Goal: Task Accomplishment & Management: Manage account settings

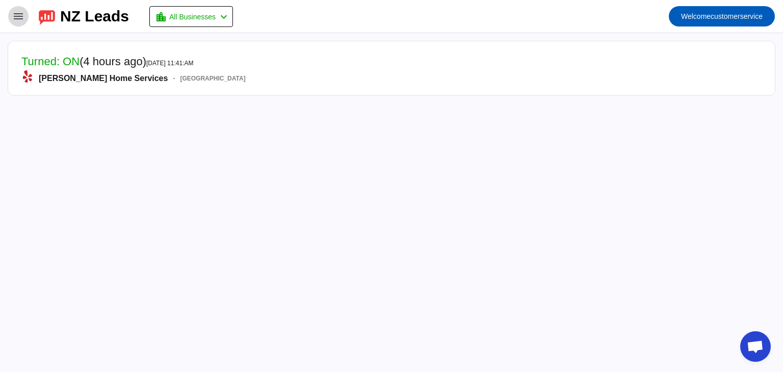
click at [20, 22] on mat-icon "menu" at bounding box center [18, 16] width 12 height 12
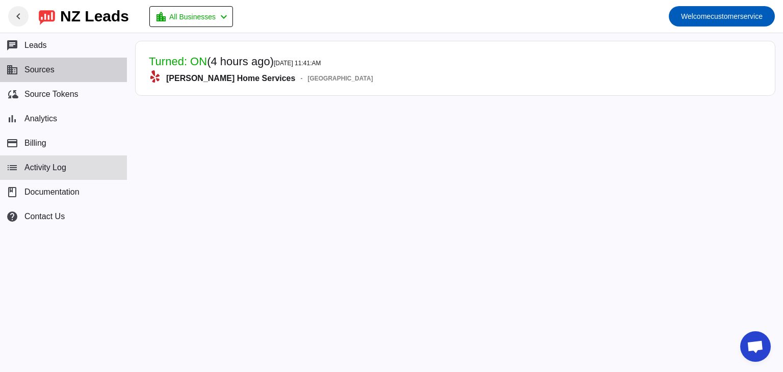
click at [41, 64] on button "business Sources" at bounding box center [63, 70] width 127 height 24
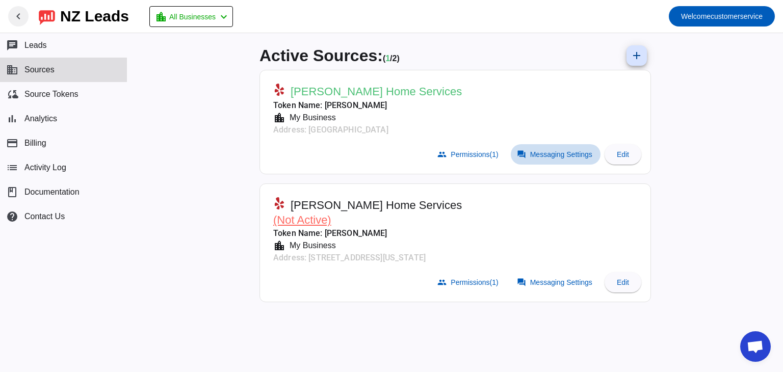
click at [579, 154] on span "Messaging Settings" at bounding box center [561, 154] width 62 height 8
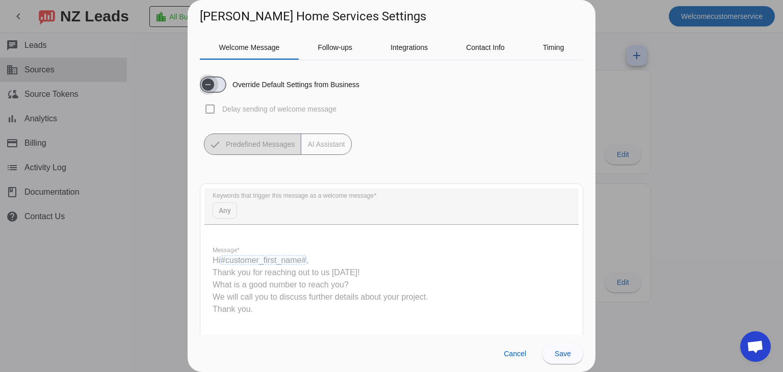
click at [208, 84] on icon "button" at bounding box center [209, 84] width 6 height 1
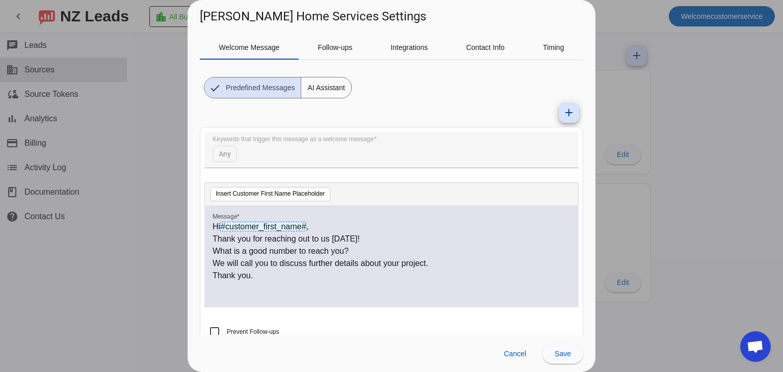
scroll to position [64, 0]
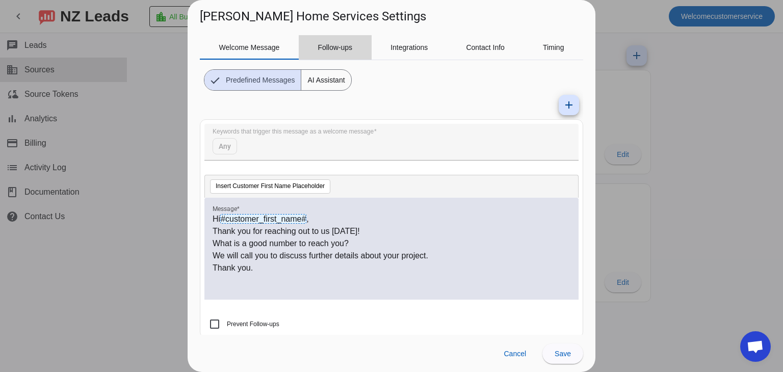
click at [336, 47] on span "Follow-ups" at bounding box center [335, 47] width 35 height 7
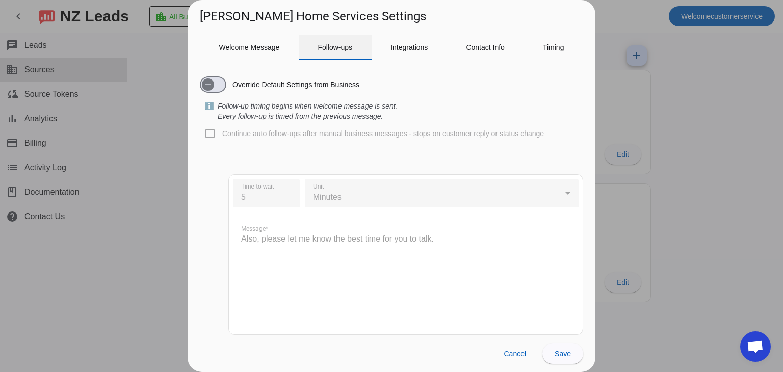
scroll to position [0, 0]
click at [208, 87] on icon "button" at bounding box center [208, 85] width 8 height 8
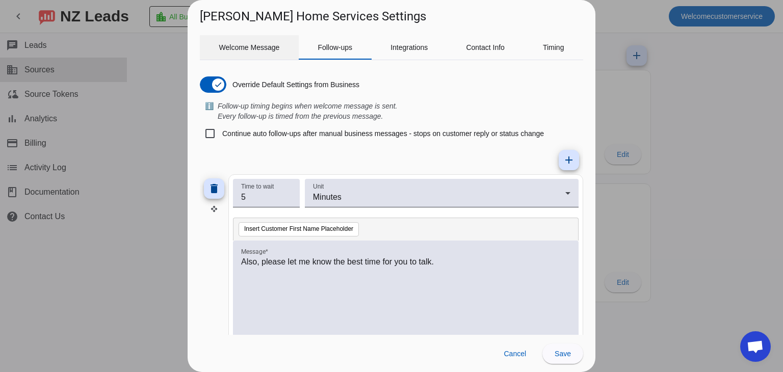
click at [249, 40] on span "Welcome Message" at bounding box center [249, 47] width 61 height 24
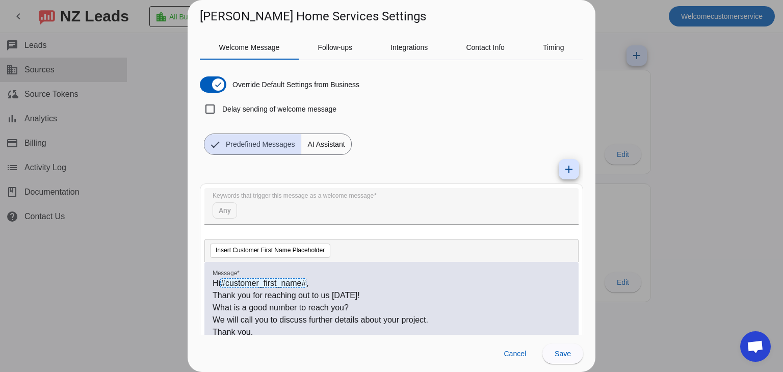
click at [333, 145] on span "AI Assistant" at bounding box center [325, 144] width 49 height 20
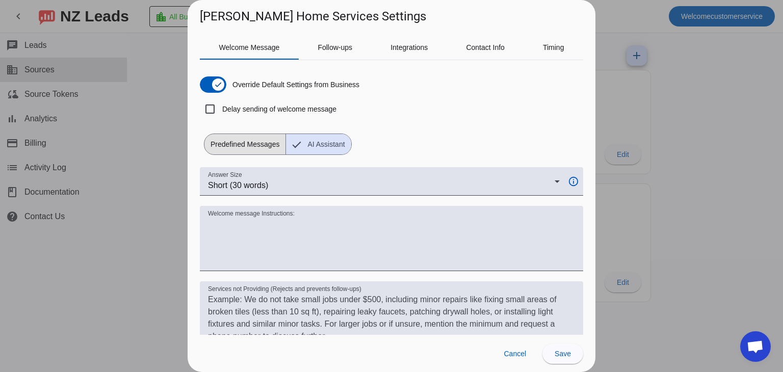
click at [250, 139] on span "Predefined Messages" at bounding box center [245, 144] width 81 height 20
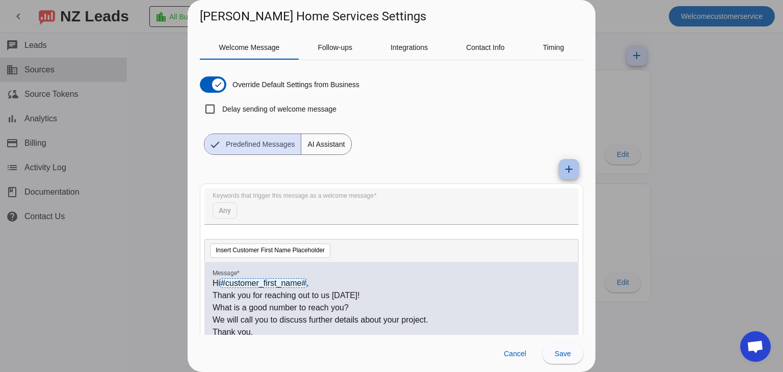
click at [563, 170] on mat-icon "add" at bounding box center [569, 169] width 12 height 12
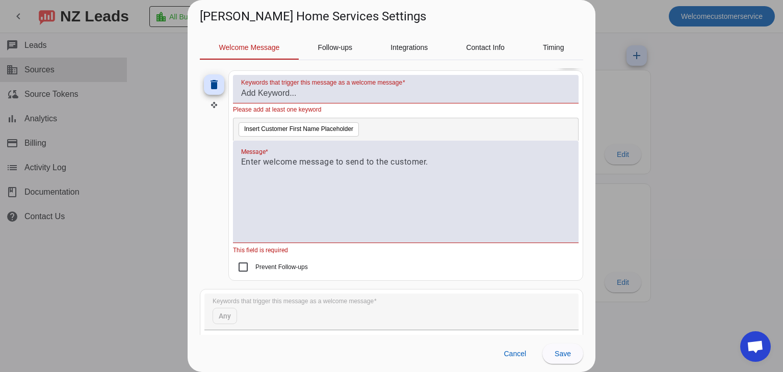
scroll to position [60, 0]
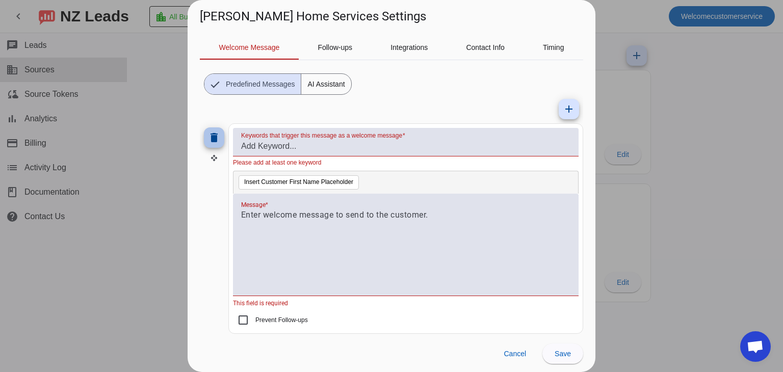
click at [211, 136] on mat-icon "delete" at bounding box center [214, 138] width 12 height 12
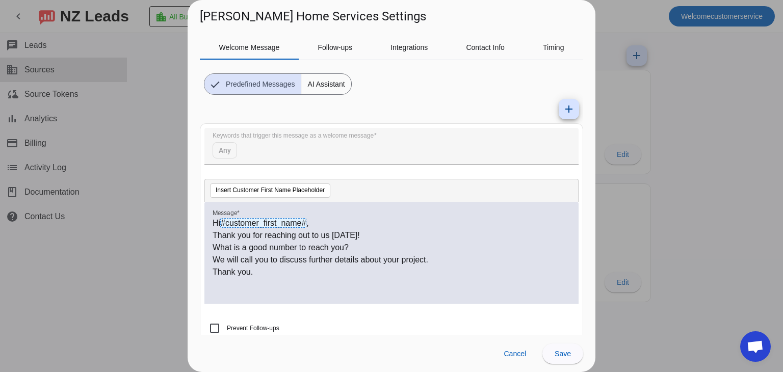
click at [227, 151] on mat-form-field "Keywords that trigger this message as a welcome message Any" at bounding box center [392, 151] width 374 height 47
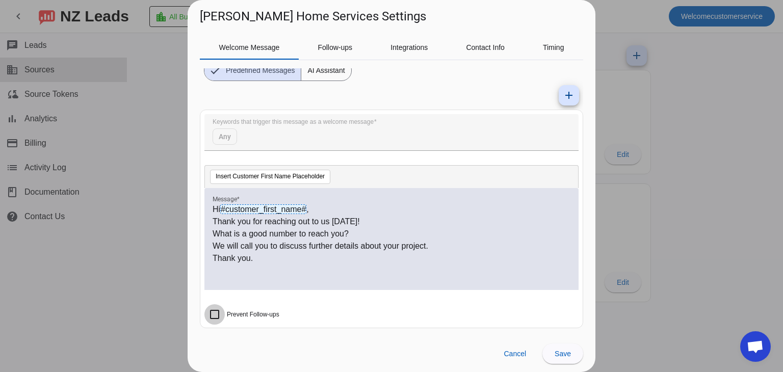
click at [215, 313] on input "Prevent Follow-ups" at bounding box center [215, 314] width 20 height 20
checkbox input "false"
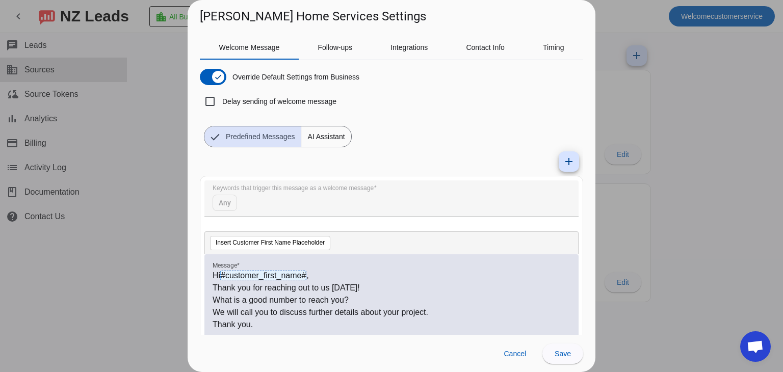
scroll to position [0, 0]
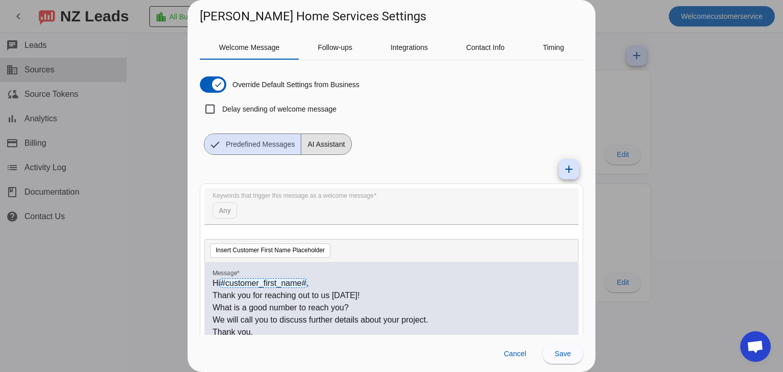
click at [326, 142] on span "AI Assistant" at bounding box center [325, 144] width 49 height 20
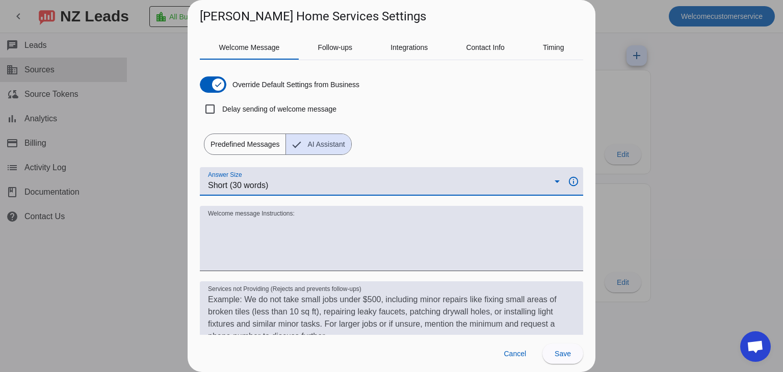
click at [416, 183] on div "Short (30 words)" at bounding box center [381, 186] width 347 height 12
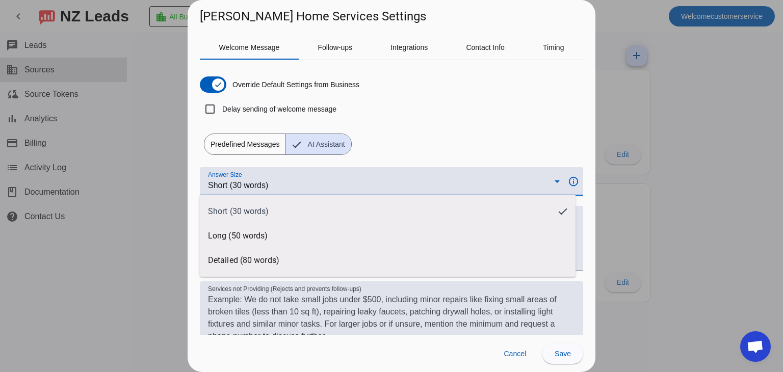
click at [416, 183] on div at bounding box center [391, 186] width 783 height 372
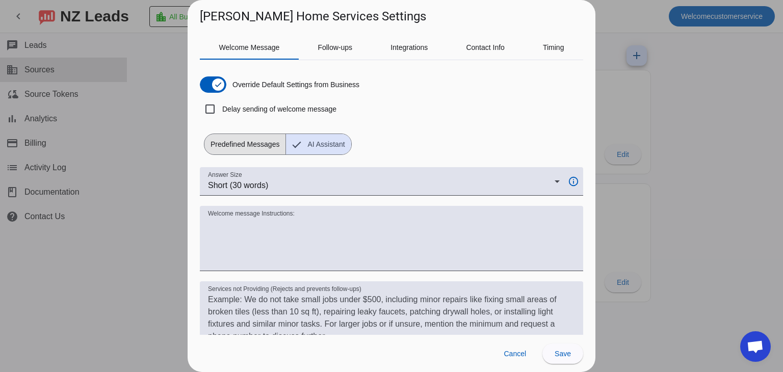
click at [253, 141] on span "Predefined Messages" at bounding box center [245, 144] width 81 height 20
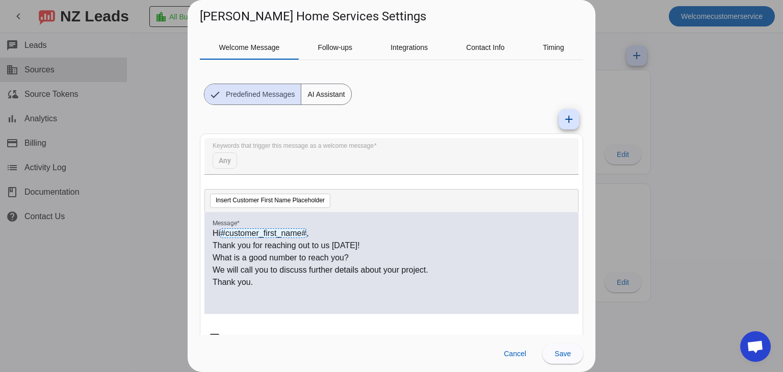
scroll to position [55, 0]
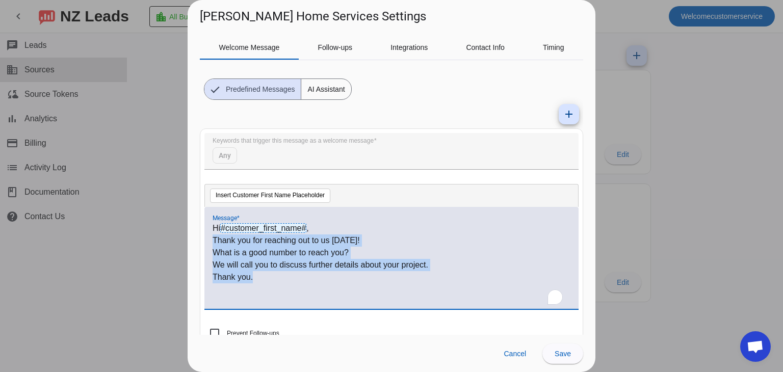
drag, startPoint x: 260, startPoint y: 276, endPoint x: 213, endPoint y: 243, distance: 57.5
click at [213, 243] on div "Hi #customer_first_name# , Thank you for reaching out to us [DATE]! What is a g…" at bounding box center [392, 263] width 358 height 83
click at [243, 257] on p "What is a good number to reach you?" at bounding box center [392, 253] width 358 height 12
drag, startPoint x: 260, startPoint y: 277, endPoint x: 211, endPoint y: 243, distance: 59.7
click at [211, 243] on div "Hi #customer_first_name# , Thank you for reaching out to us [DATE]! What is a g…" at bounding box center [392, 258] width 374 height 102
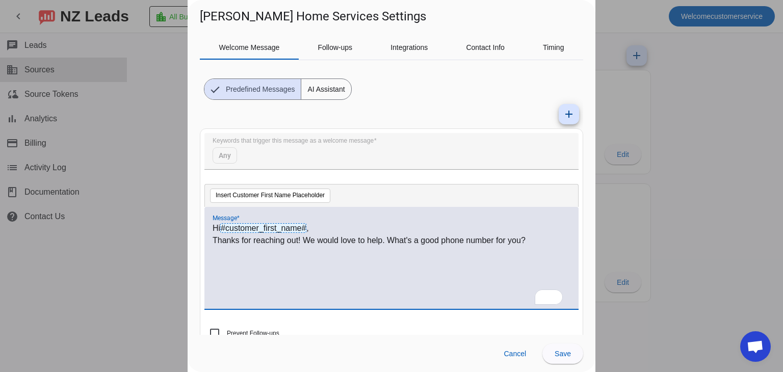
click at [345, 236] on p "Thanks for reaching out! We would love to help. What's a good phone number for …" at bounding box center [392, 241] width 358 height 12
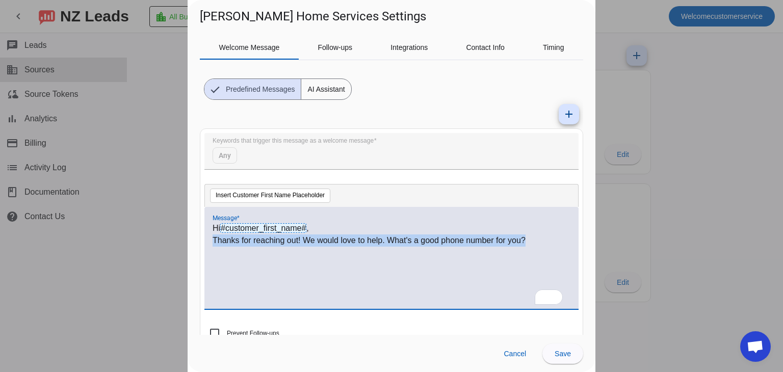
click at [345, 236] on p "Thanks for reaching out! We would love to help. What's a good phone number for …" at bounding box center [392, 241] width 358 height 12
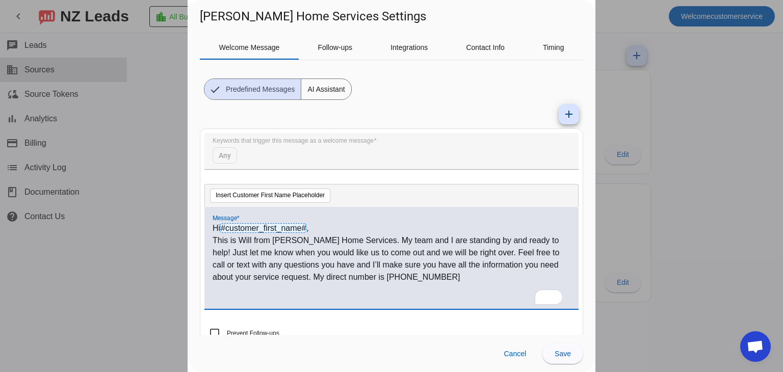
scroll to position [0, 0]
click at [365, 239] on p "This is Will from [PERSON_NAME] Home Services. My team and I are standing by an…" at bounding box center [392, 259] width 358 height 49
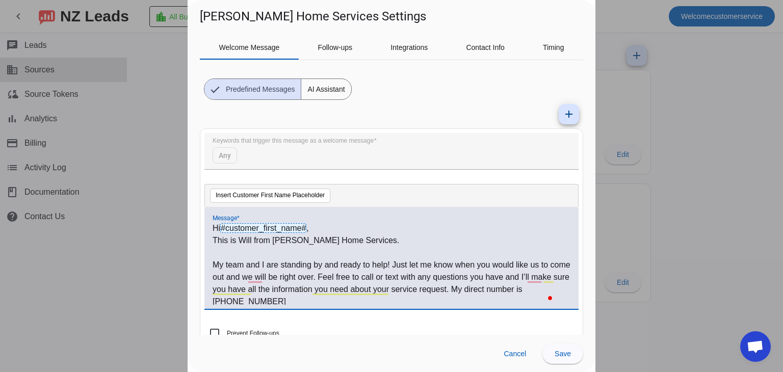
click at [336, 225] on p "Hi #customer_first_name# ," at bounding box center [392, 228] width 358 height 12
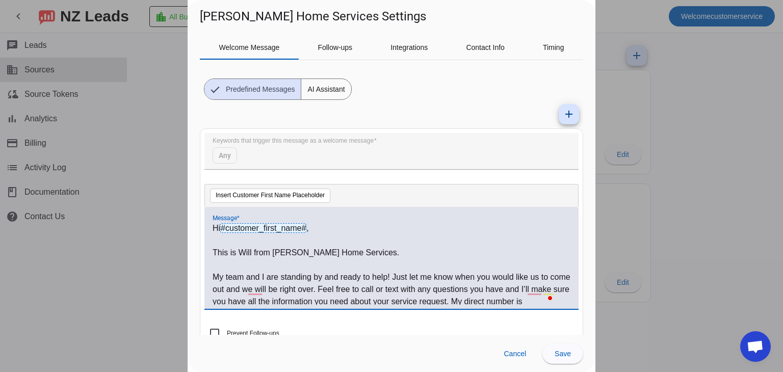
scroll to position [15, 0]
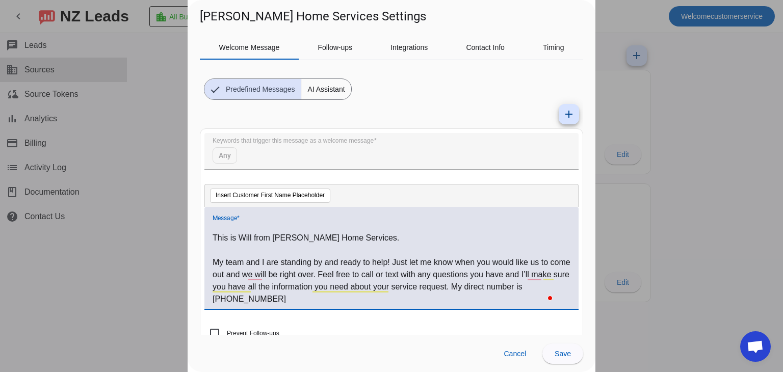
click at [342, 274] on p "My team and I are standing by and ready to help! Just let me know when you woul…" at bounding box center [392, 281] width 358 height 49
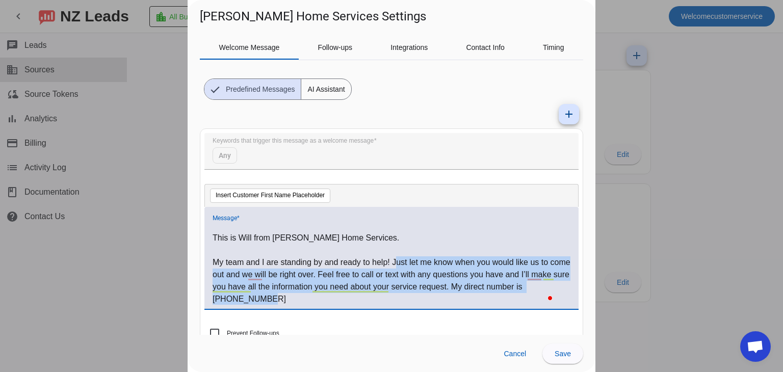
drag, startPoint x: 395, startPoint y: 260, endPoint x: 293, endPoint y: 296, distance: 108.4
click at [293, 296] on p "My team and I are standing by and ready to help! Just let me know when you woul…" at bounding box center [392, 281] width 358 height 49
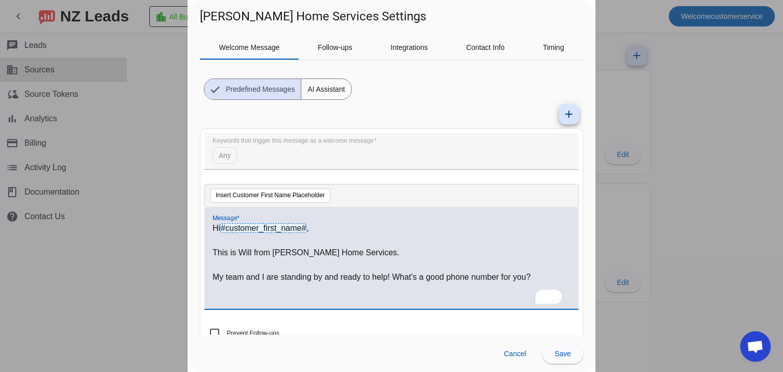
scroll to position [3, 0]
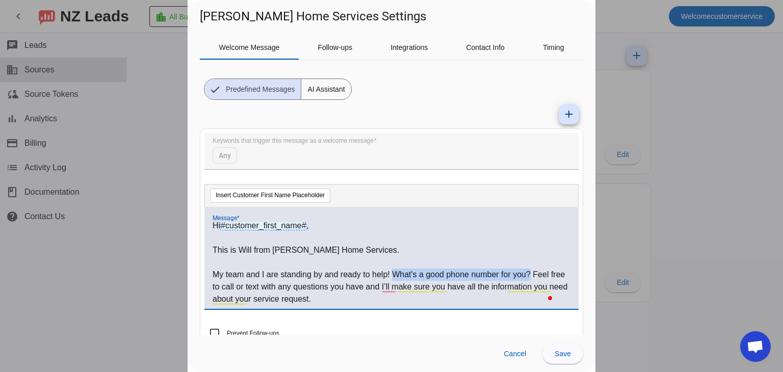
drag, startPoint x: 395, startPoint y: 272, endPoint x: 530, endPoint y: 270, distance: 135.7
click at [530, 270] on p "My team and I are standing by and ready to help! What's a good phone number for…" at bounding box center [392, 287] width 358 height 37
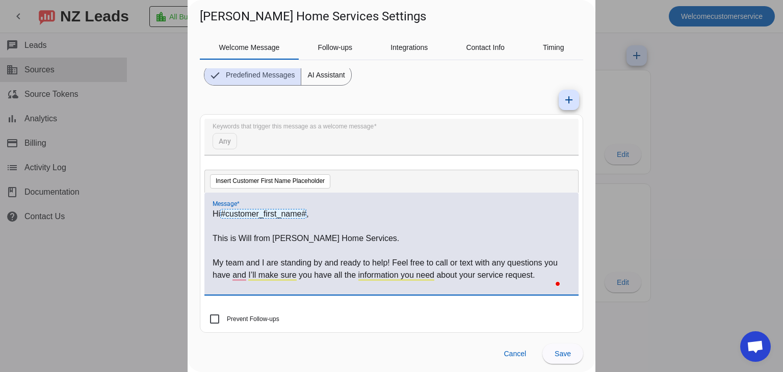
scroll to position [69, 0]
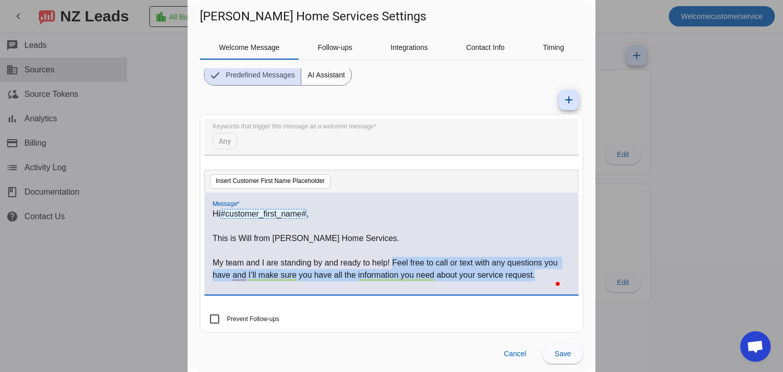
drag, startPoint x: 392, startPoint y: 262, endPoint x: 540, endPoint y: 275, distance: 148.6
click at [540, 275] on p "My team and I are standing by and ready to help! Feel free to call or text with…" at bounding box center [392, 269] width 358 height 24
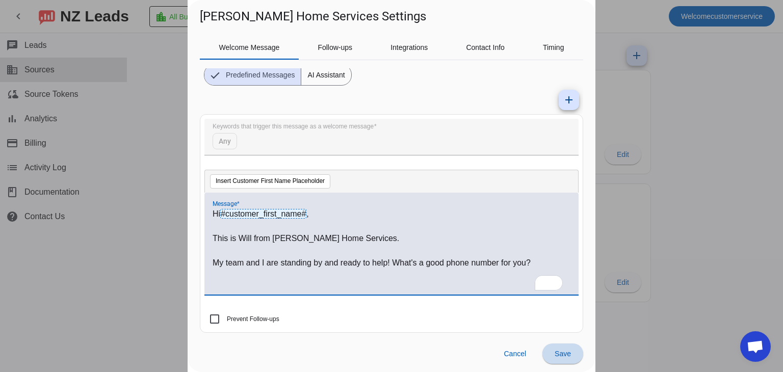
click at [570, 350] on span "Save" at bounding box center [563, 354] width 16 height 8
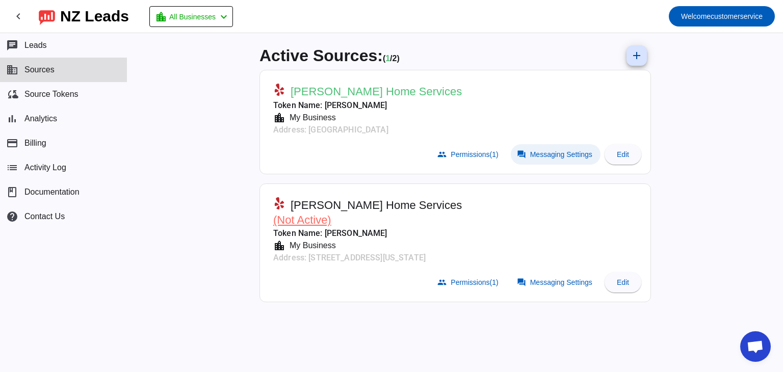
click at [553, 151] on span "Messaging Settings" at bounding box center [561, 154] width 62 height 8
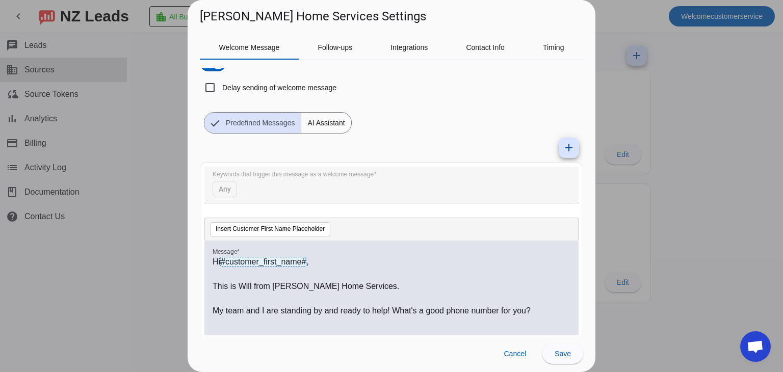
scroll to position [21, 0]
click at [337, 48] on span "Follow-ups" at bounding box center [335, 47] width 35 height 7
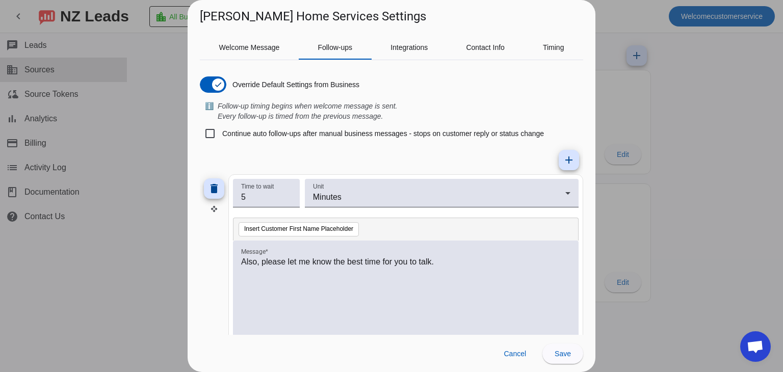
scroll to position [0, 0]
drag, startPoint x: 445, startPoint y: 262, endPoint x: 263, endPoint y: 267, distance: 182.2
click at [263, 267] on p "Also, please let me know the best time for you to talk." at bounding box center [405, 262] width 329 height 12
drag, startPoint x: 484, startPoint y: 262, endPoint x: 351, endPoint y: 276, distance: 133.3
click at [351, 276] on div "Let me know if there are any questions I can answer for you." at bounding box center [405, 297] width 329 height 83
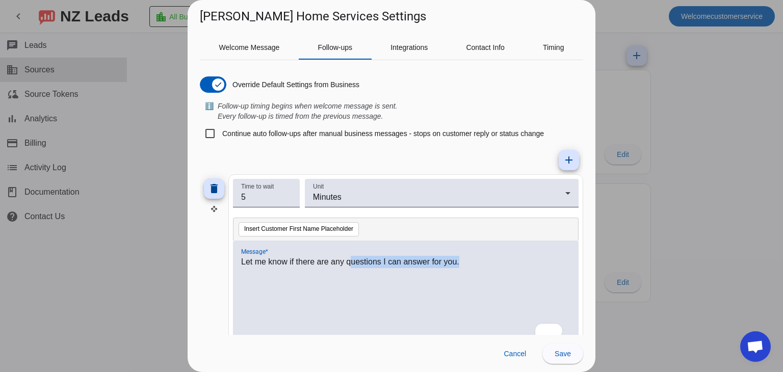
click at [495, 260] on p "Let me know if there are any questions I can answer for you." at bounding box center [405, 262] width 329 height 12
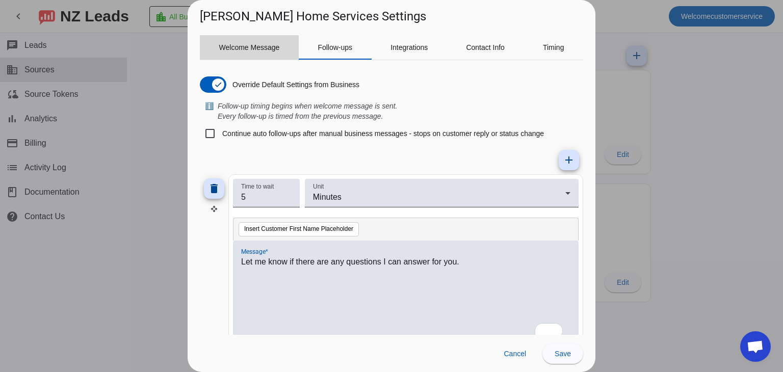
click at [243, 44] on span "Welcome Message" at bounding box center [249, 47] width 61 height 7
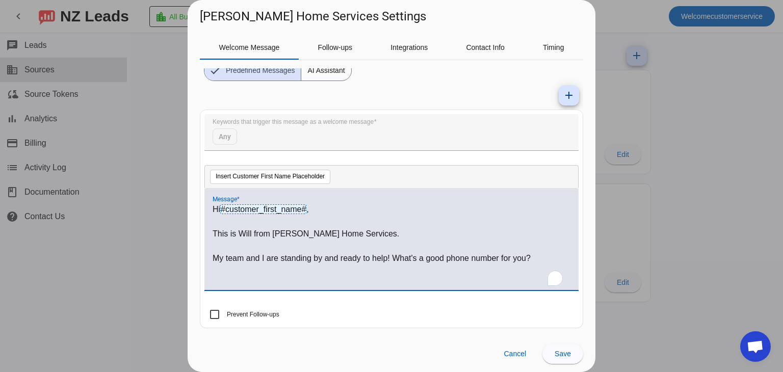
click at [547, 261] on p "My team and I are standing by and ready to help! What's a good phone number for…" at bounding box center [392, 258] width 358 height 12
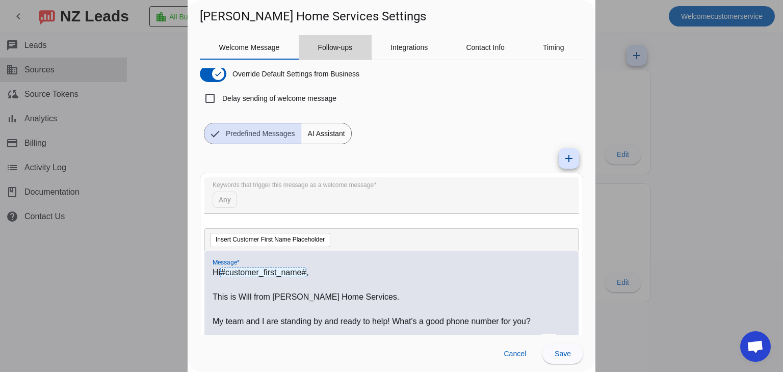
click at [336, 46] on span "Follow-ups" at bounding box center [335, 47] width 35 height 7
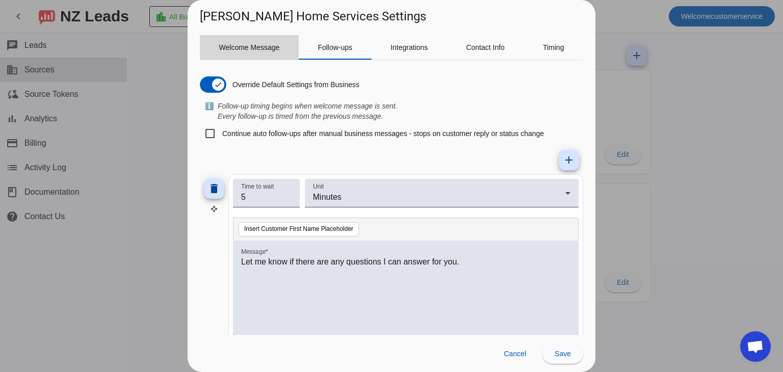
click at [263, 47] on span "Welcome Message" at bounding box center [249, 47] width 61 height 7
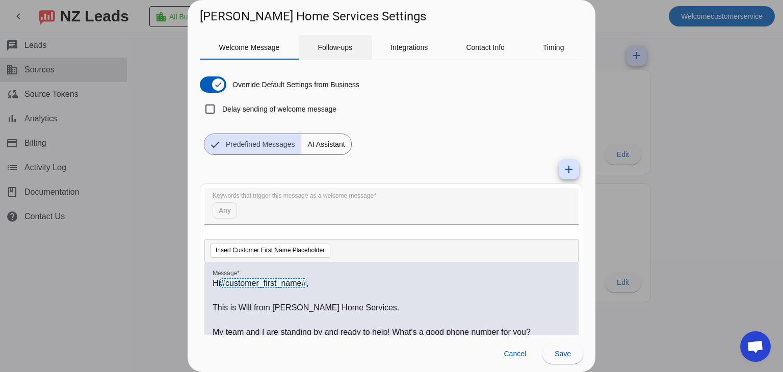
click at [333, 46] on span "Follow-ups" at bounding box center [335, 47] width 35 height 7
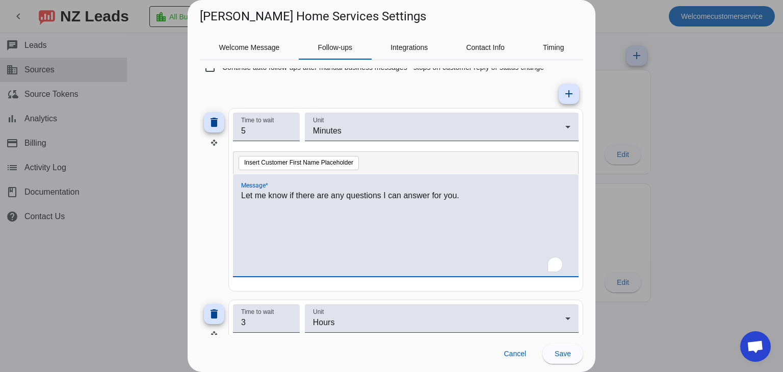
click at [417, 192] on p "Let me know if there are any questions I can answer for you." at bounding box center [405, 196] width 329 height 12
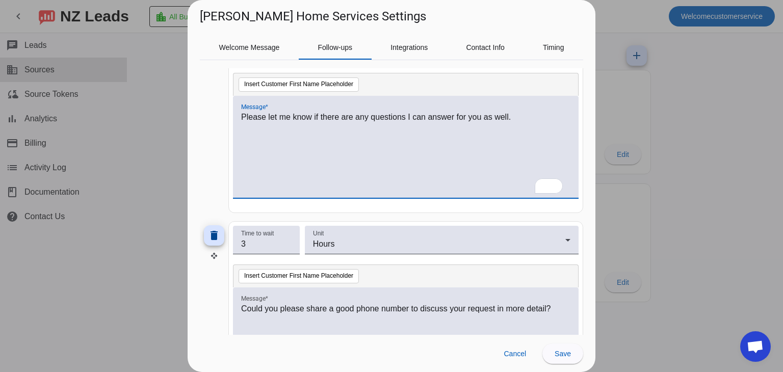
scroll to position [166, 0]
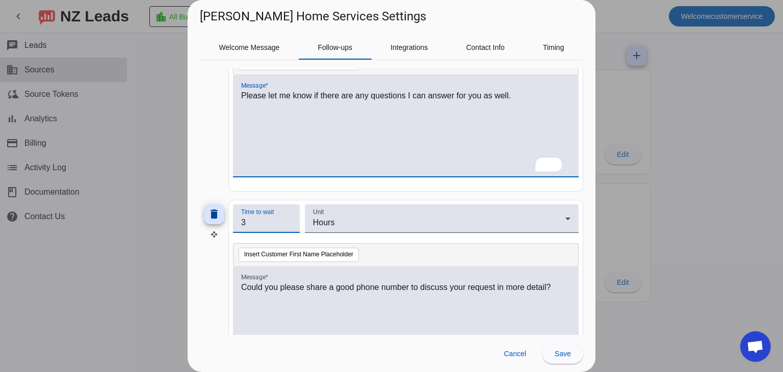
click at [266, 218] on input "3" at bounding box center [266, 223] width 50 height 12
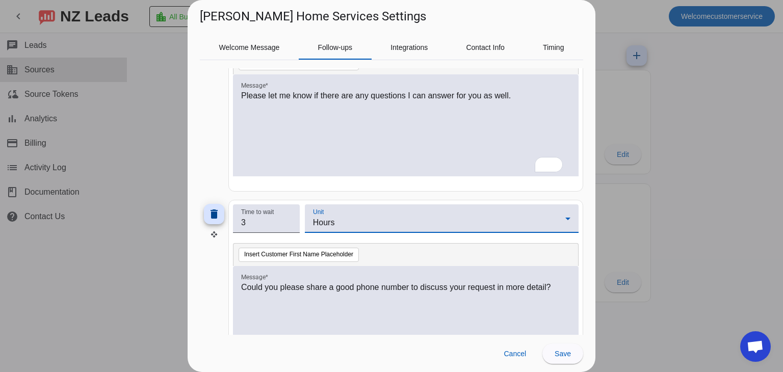
click at [376, 225] on div "Hours" at bounding box center [439, 223] width 252 height 12
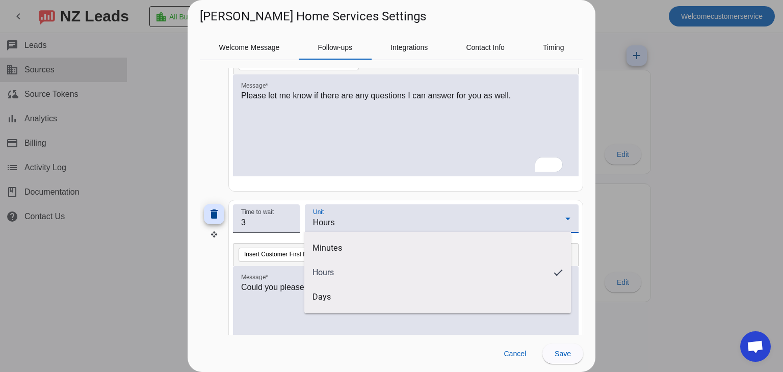
click at [376, 225] on div at bounding box center [391, 186] width 783 height 372
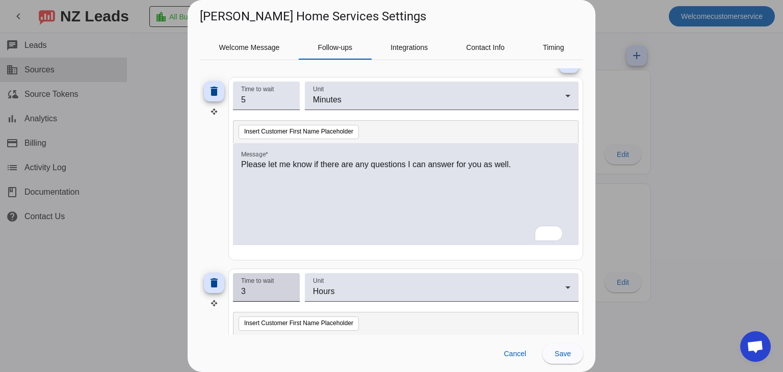
scroll to position [97, 0]
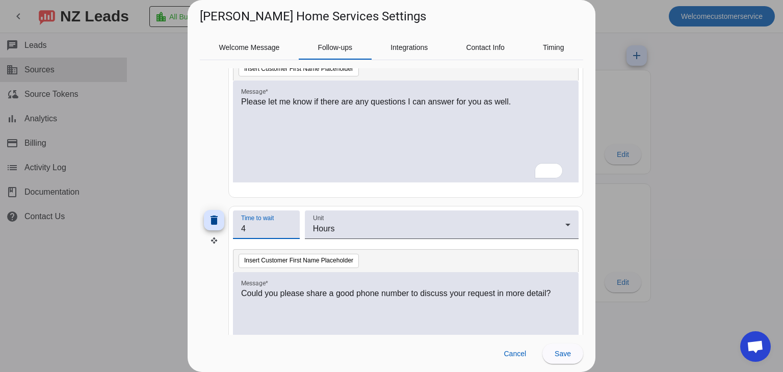
click at [289, 223] on input "4" at bounding box center [266, 229] width 50 height 12
click at [289, 223] on input "5" at bounding box center [266, 229] width 50 height 12
click at [289, 223] on input "6" at bounding box center [266, 229] width 50 height 12
click at [289, 223] on input "7" at bounding box center [266, 229] width 50 height 12
click at [289, 223] on input "8" at bounding box center [266, 229] width 50 height 12
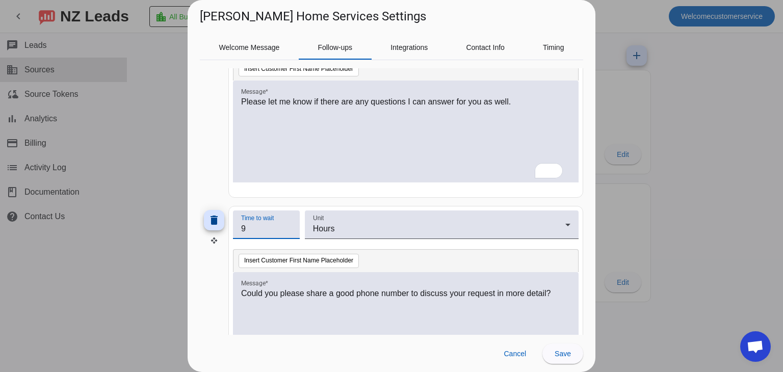
click at [289, 223] on input "9" at bounding box center [266, 229] width 50 height 12
click at [289, 223] on input "10" at bounding box center [266, 229] width 50 height 12
click at [289, 223] on input "11" at bounding box center [266, 229] width 50 height 12
click at [289, 223] on input "12" at bounding box center [266, 229] width 50 height 12
click at [289, 223] on input "13" at bounding box center [266, 229] width 50 height 12
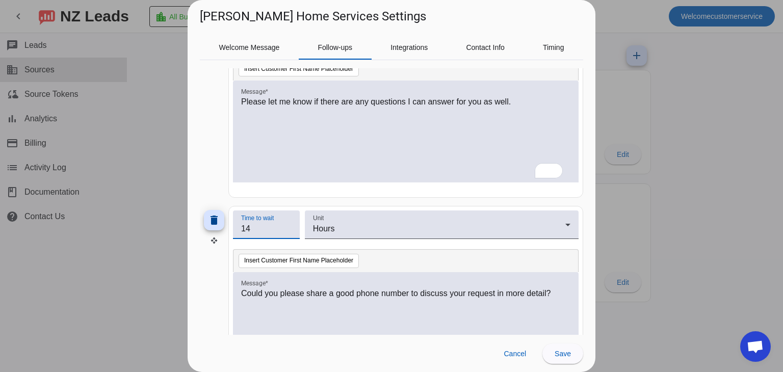
click at [289, 223] on input "14" at bounding box center [266, 229] width 50 height 12
type input "15"
click at [289, 223] on input "15" at bounding box center [266, 229] width 50 height 12
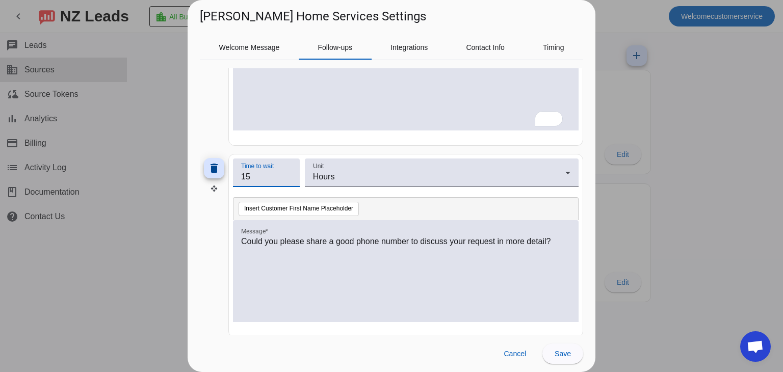
click at [317, 239] on p "Could you please share a good phone number to discuss your request in more deta…" at bounding box center [405, 242] width 329 height 12
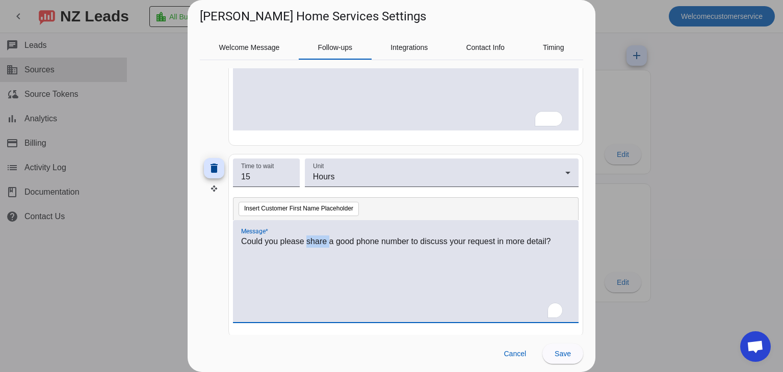
click at [317, 239] on p "Could you please share a good phone number to discuss your request in more deta…" at bounding box center [405, 242] width 329 height 12
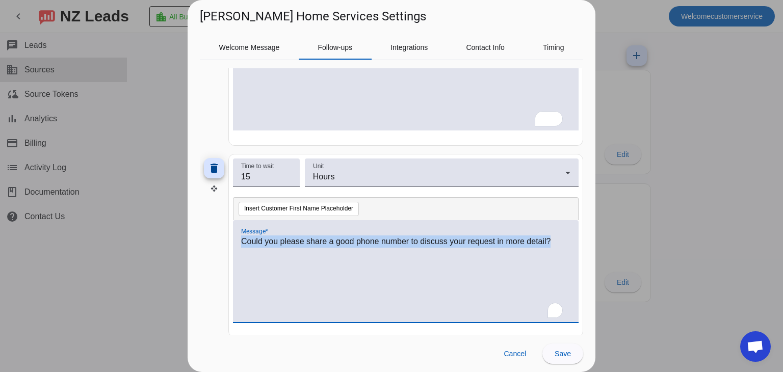
click at [317, 239] on p "Could you please share a good phone number to discuss your request in more deta…" at bounding box center [405, 242] width 329 height 12
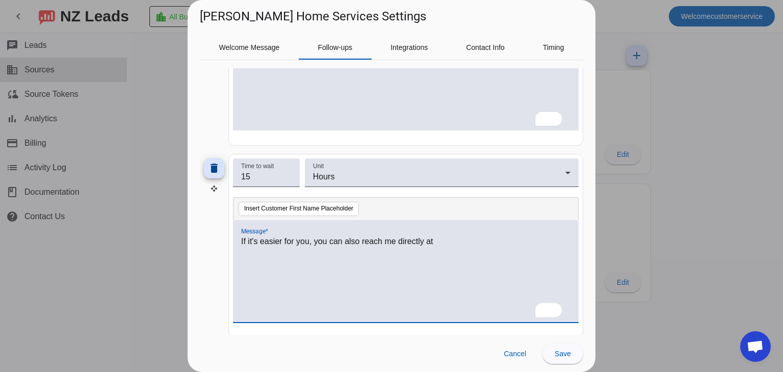
click at [445, 242] on p "If it's easier for you, you can also reach me directly at" at bounding box center [405, 242] width 329 height 12
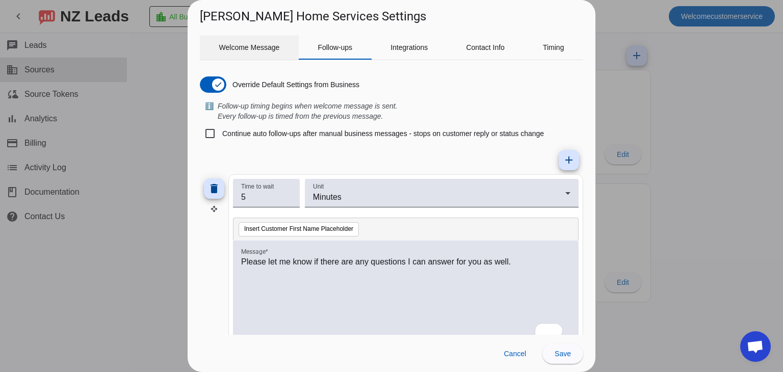
click at [273, 50] on span "Welcome Message" at bounding box center [249, 47] width 61 height 7
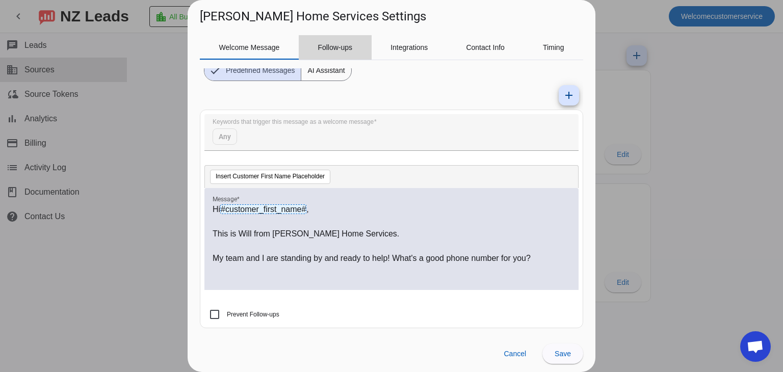
click at [336, 47] on span "Follow-ups" at bounding box center [335, 47] width 35 height 7
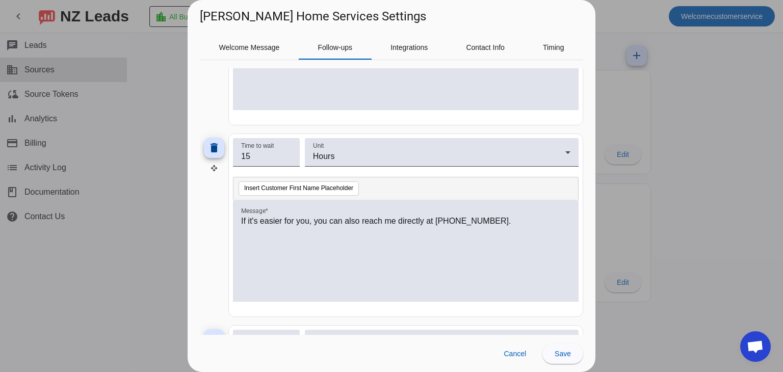
click at [302, 220] on p "If it's easier for you, you can also reach me directly at [PHONE_NUMBER]." at bounding box center [405, 221] width 329 height 12
click at [522, 215] on p "If it's easier for you, you can also reach me directly at [PHONE_NUMBER]." at bounding box center [405, 221] width 329 height 12
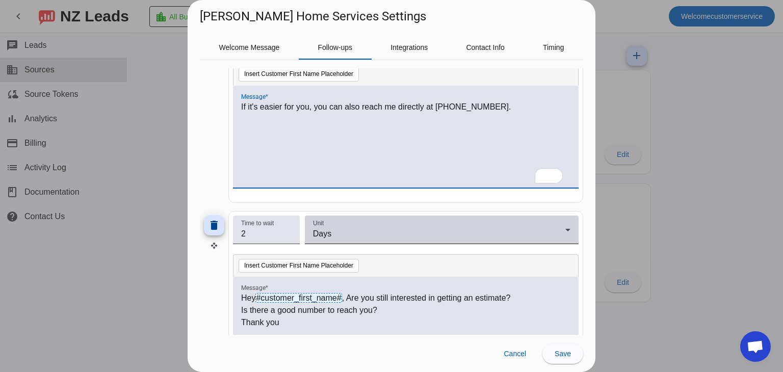
click at [401, 229] on div "Days" at bounding box center [439, 234] width 252 height 12
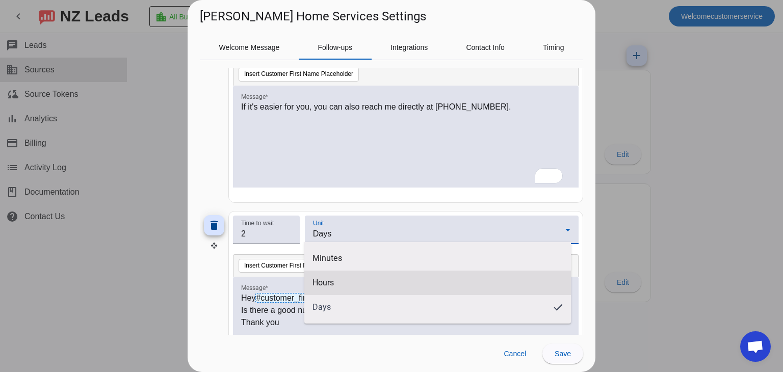
click at [318, 288] on mat-option "Hours" at bounding box center [437, 283] width 267 height 24
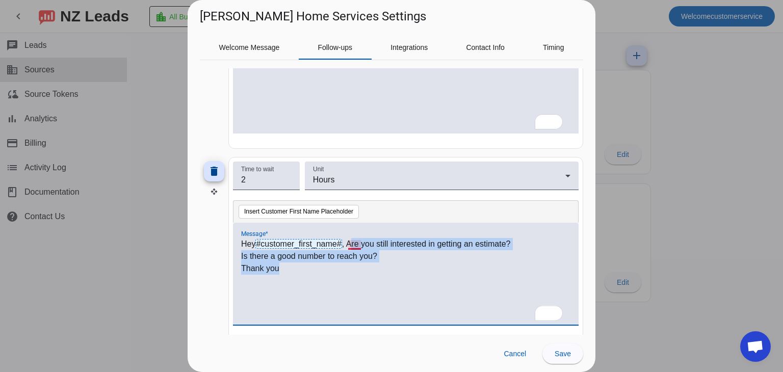
drag, startPoint x: 289, startPoint y: 270, endPoint x: 351, endPoint y: 246, distance: 66.9
click at [351, 246] on div "Hey #customer_first_name# , Are you still interested in getting an estimate? Is…" at bounding box center [405, 279] width 329 height 83
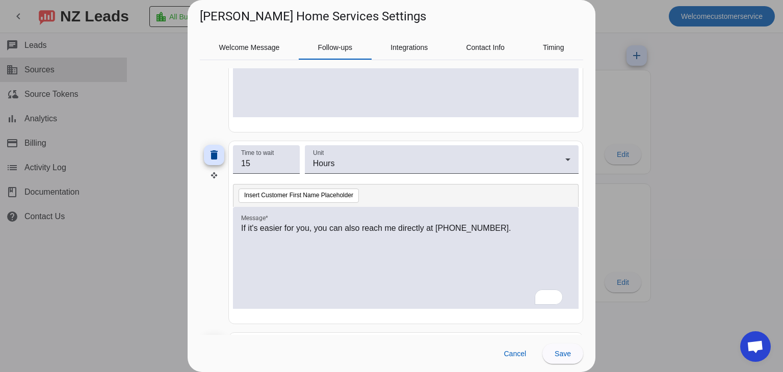
scroll to position [225, 0]
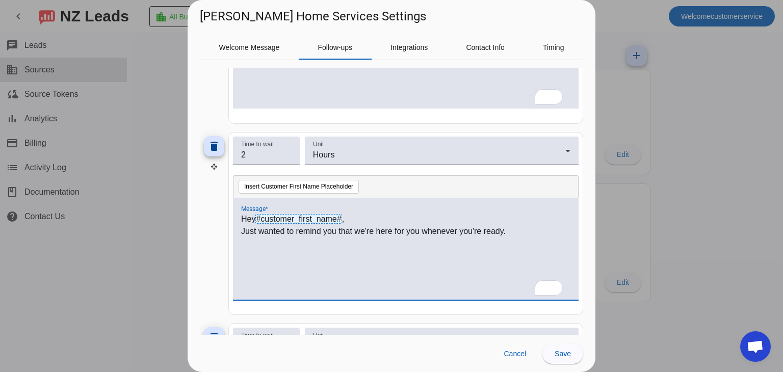
click at [400, 231] on p "Just wanted to remind you that we're here for you whenever you're ready." at bounding box center [405, 231] width 329 height 12
click at [532, 235] on p "Just wanted to remind you that we're here to help whenever you're ready." at bounding box center [405, 231] width 329 height 12
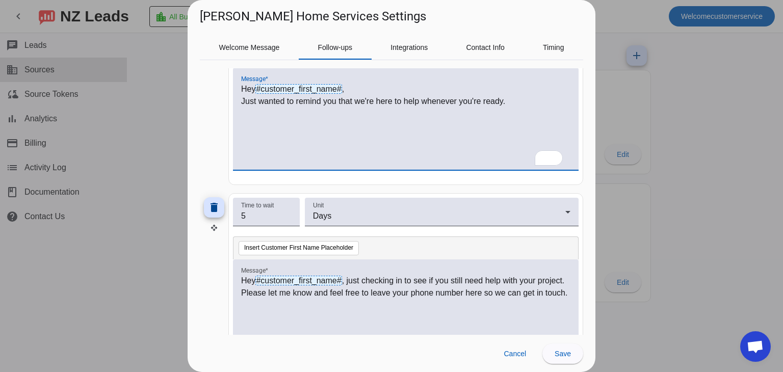
scroll to position [561, 0]
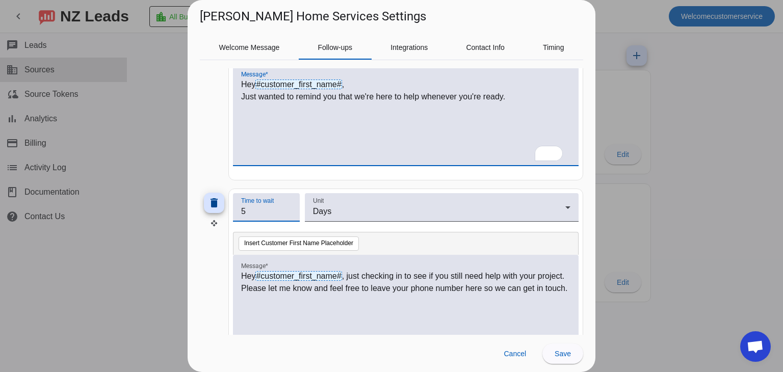
click at [270, 212] on input "5" at bounding box center [266, 212] width 50 height 12
click at [287, 215] on input "4" at bounding box center [266, 212] width 50 height 12
type input "3"
click at [287, 215] on input "3" at bounding box center [266, 212] width 50 height 12
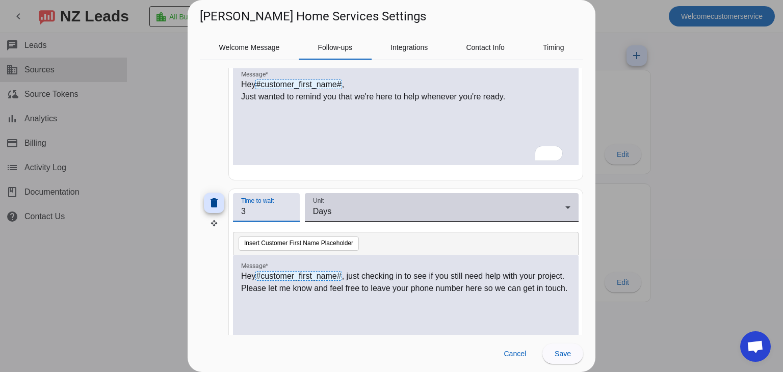
click at [391, 215] on div "Days" at bounding box center [439, 212] width 252 height 12
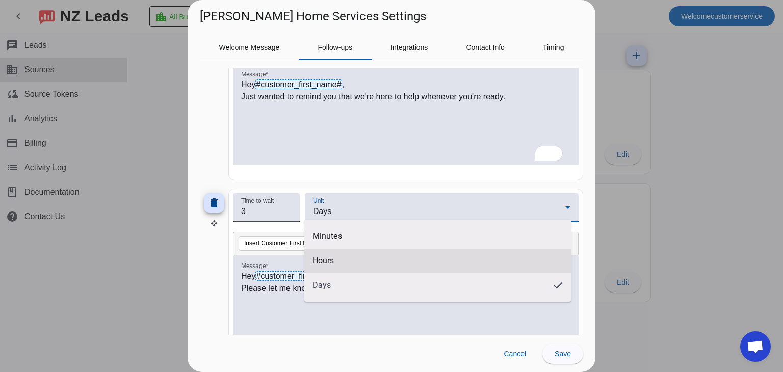
click at [345, 250] on mat-option "Hours" at bounding box center [437, 261] width 267 height 24
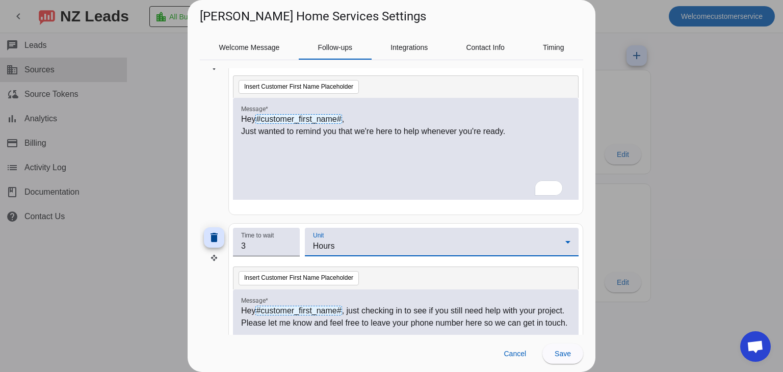
scroll to position [457, 0]
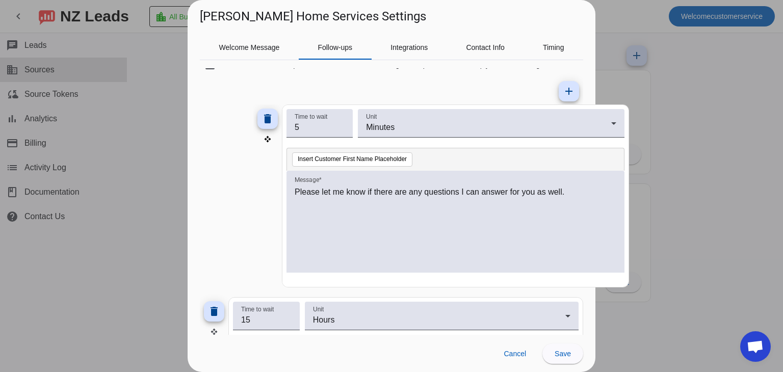
drag, startPoint x: 214, startPoint y: 139, endPoint x: 267, endPoint y: 138, distance: 53.6
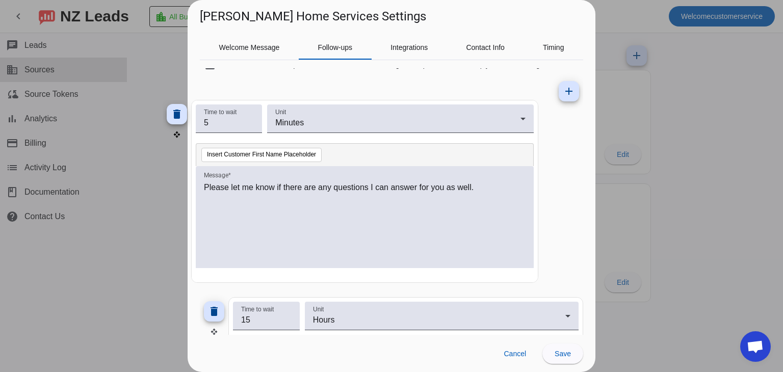
drag, startPoint x: 214, startPoint y: 141, endPoint x: 168, endPoint y: 136, distance: 46.8
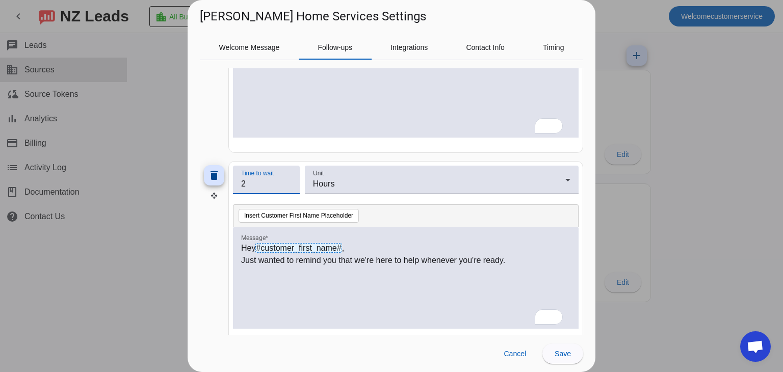
click at [280, 186] on input "2" at bounding box center [266, 184] width 50 height 12
click at [286, 178] on input "3" at bounding box center [266, 184] width 50 height 12
click at [287, 186] on input "2" at bounding box center [266, 184] width 50 height 12
type input "1"
click at [287, 186] on input "1" at bounding box center [266, 184] width 50 height 12
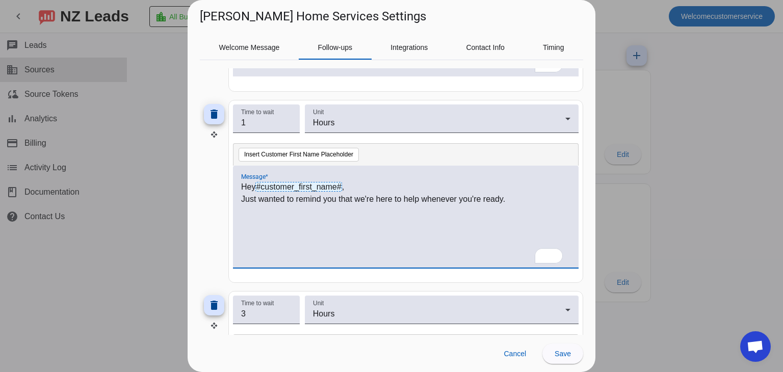
click at [480, 219] on div "Hey #customer_first_name# , Just wanted to remind you that we're here to help w…" at bounding box center [405, 222] width 329 height 83
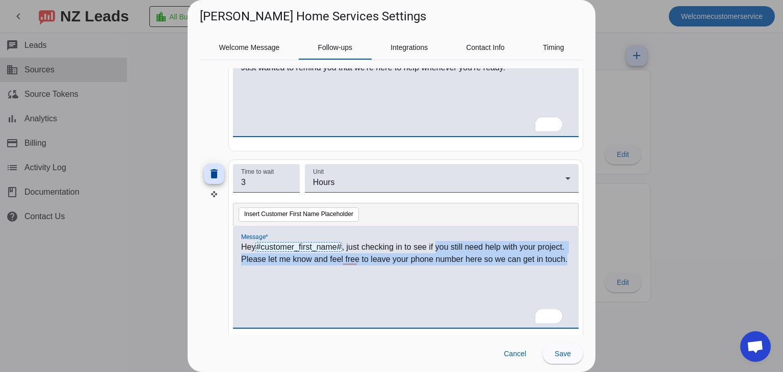
drag, startPoint x: 291, startPoint y: 270, endPoint x: 439, endPoint y: 247, distance: 149.2
click at [439, 247] on p "Hey #customer_first_name# , just checking in to see if you still need help with…" at bounding box center [405, 253] width 329 height 24
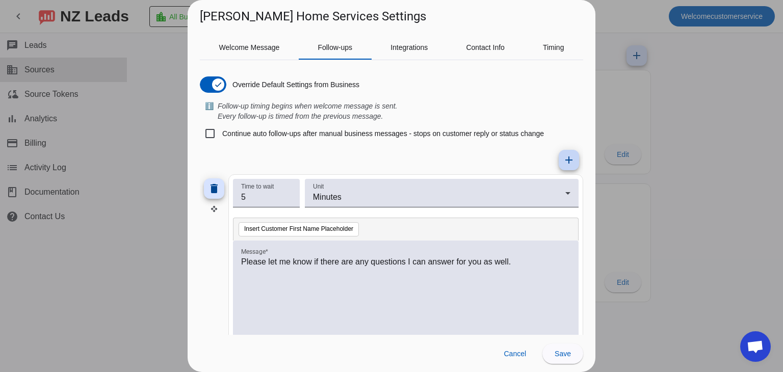
click at [568, 153] on span at bounding box center [569, 160] width 24 height 24
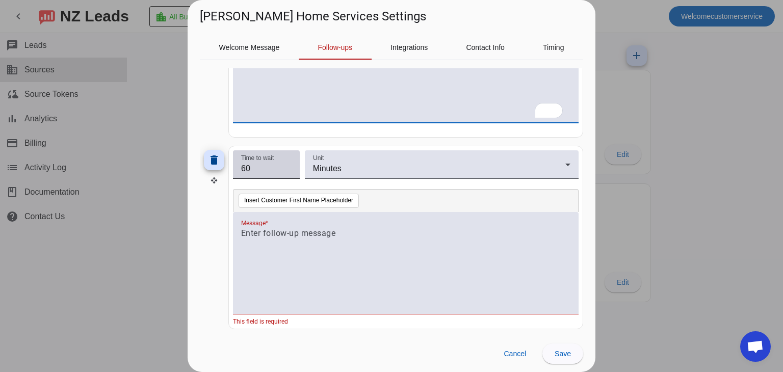
click at [256, 167] on input "60" at bounding box center [266, 169] width 50 height 12
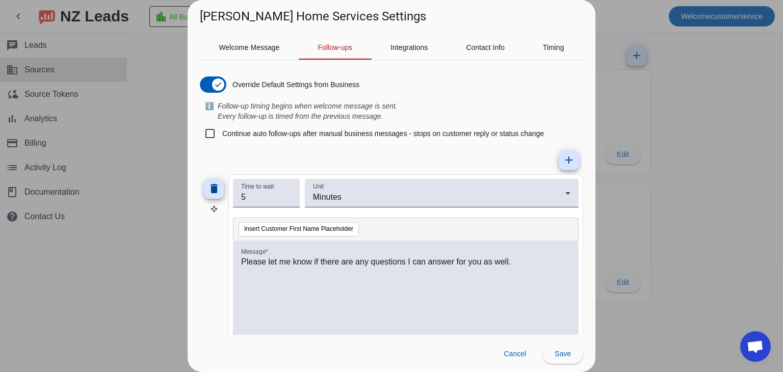
scroll to position [795, 0]
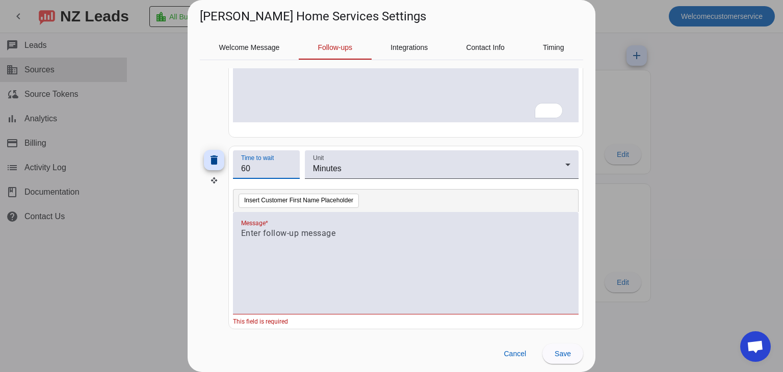
type input "6"
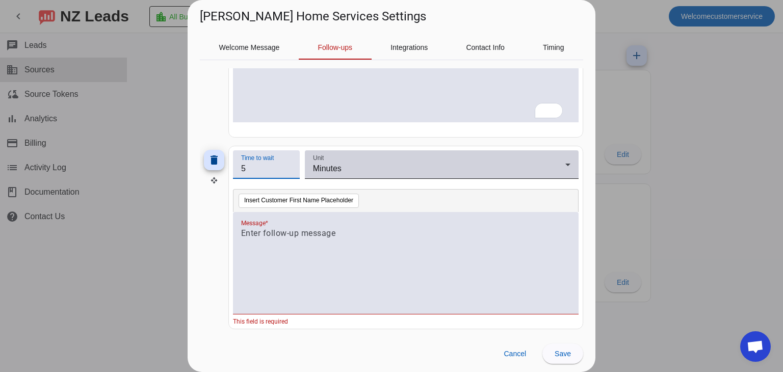
type input "5"
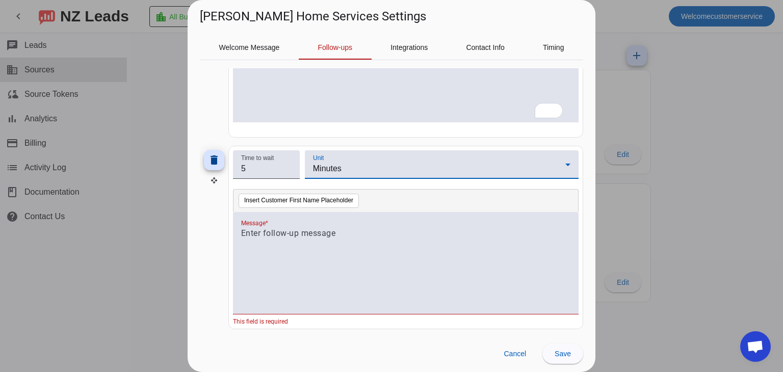
click at [371, 165] on div "Minutes" at bounding box center [439, 169] width 252 height 12
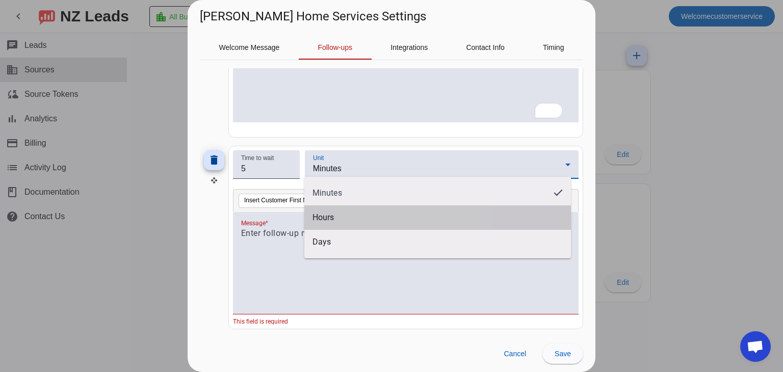
click at [338, 222] on mat-option "Hours" at bounding box center [437, 218] width 267 height 24
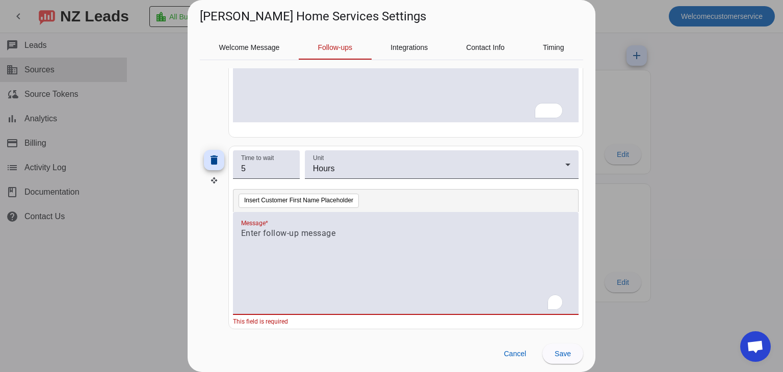
click at [359, 235] on p "To enrich screen reader interactions, please activate Accessibility in Grammarl…" at bounding box center [405, 233] width 329 height 12
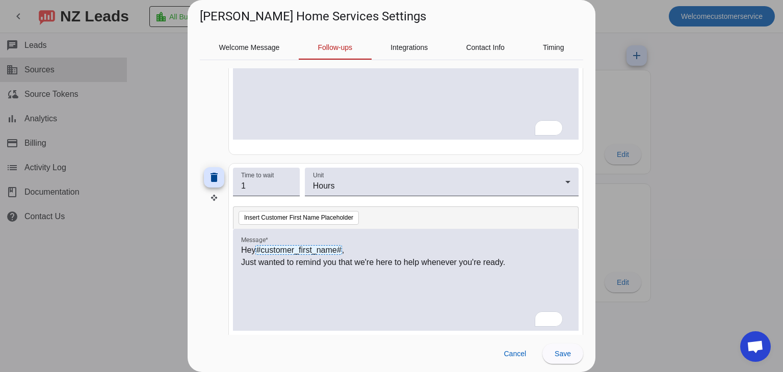
scroll to position [0, 0]
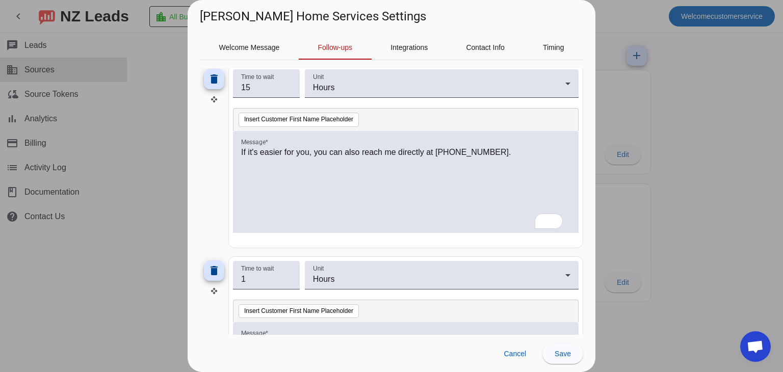
click at [441, 149] on p "If it's easier for you, you can also reach me directly at [PHONE_NUMBER]." at bounding box center [405, 152] width 329 height 12
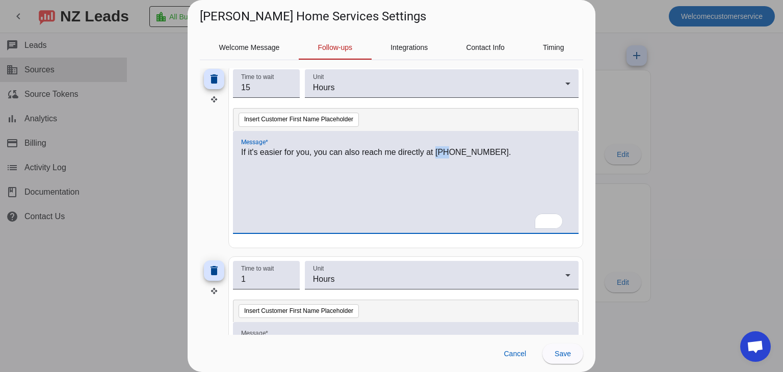
click at [441, 149] on p "If it's easier for you, you can also reach me directly at [PHONE_NUMBER]." at bounding box center [405, 152] width 329 height 12
click at [486, 198] on div "If it's easier for you, you can also reach me directly at 602-805-8204." at bounding box center [405, 187] width 329 height 83
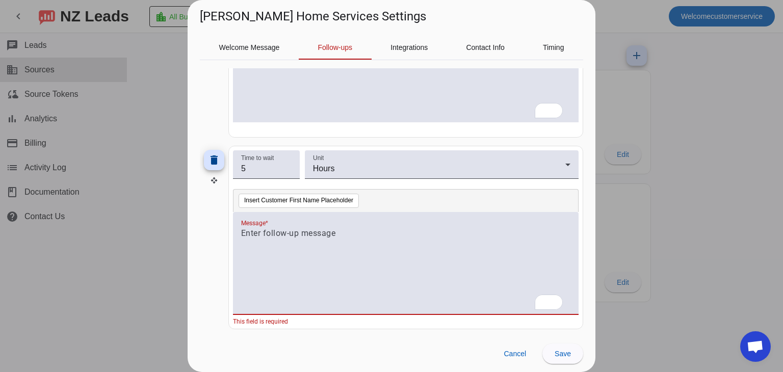
click at [333, 245] on div "To enrich screen reader interactions, please activate Accessibility in Grammarl…" at bounding box center [405, 268] width 329 height 83
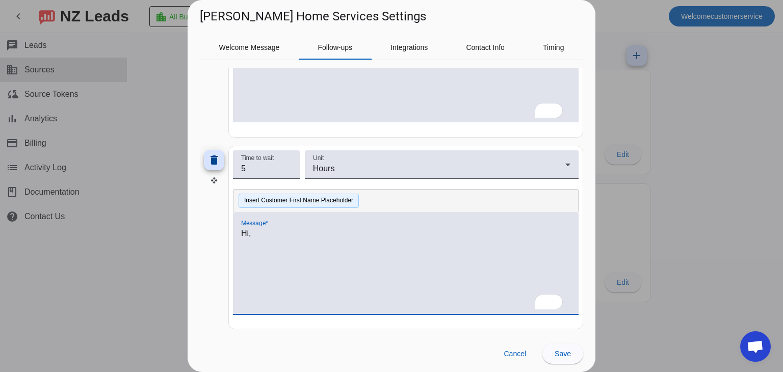
click at [301, 198] on button "Insert Customer First Name Placeholder" at bounding box center [299, 201] width 120 height 14
click at [251, 231] on p "Hi, #customer_first_name# ," at bounding box center [405, 233] width 329 height 12
click at [368, 228] on p "Hi #customer_first_name# ," at bounding box center [405, 233] width 329 height 12
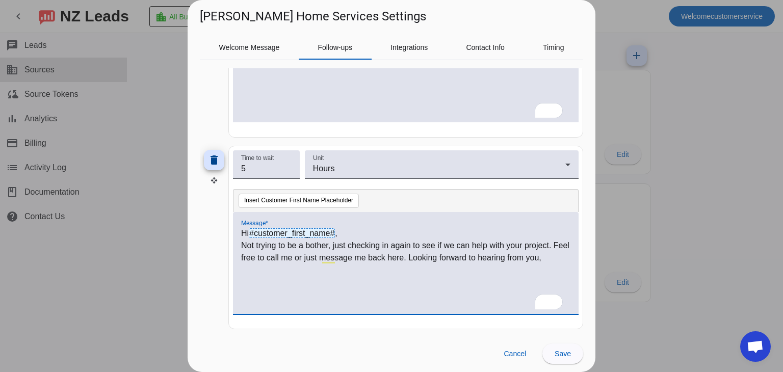
click at [310, 229] on span "#customer_first_name#" at bounding box center [292, 233] width 86 height 10
click at [288, 196] on button "Insert Customer First Name Placeholder" at bounding box center [299, 201] width 120 height 14
click at [567, 253] on div "Hi #customer_first_name# , Not trying to be a bother, just checking in again to…" at bounding box center [406, 263] width 346 height 102
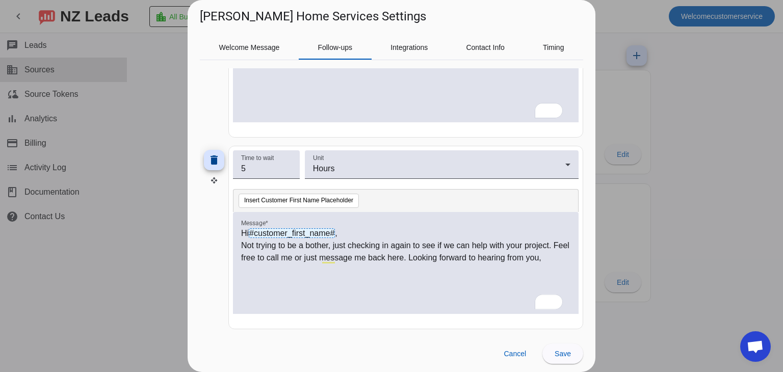
click at [563, 257] on div "Hi #customer_first_name# , Not trying to be a bother, just checking in again to…" at bounding box center [406, 263] width 346 height 102
click at [560, 257] on p "Not trying to be a bother, just checking in again to see if we can help with yo…" at bounding box center [405, 252] width 329 height 24
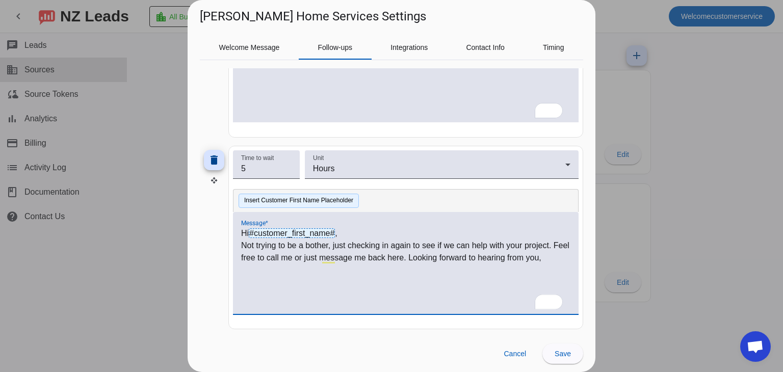
click at [331, 196] on button "Insert Customer First Name Placeholder" at bounding box center [299, 201] width 120 height 14
click at [564, 260] on div "Hi #customer_first_name# , Not trying to be a bother, just checking in again to…" at bounding box center [406, 263] width 346 height 102
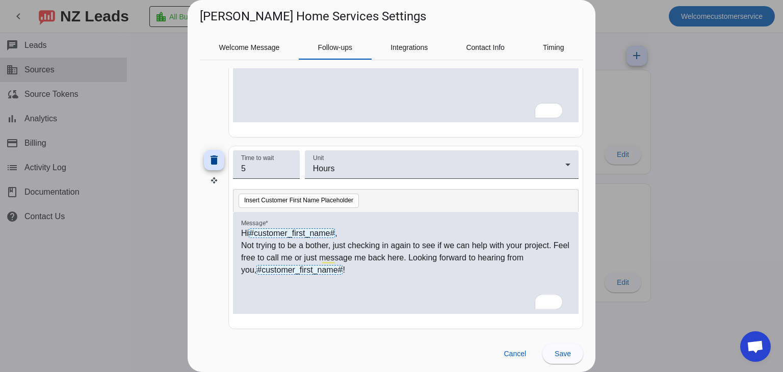
click at [561, 256] on p "Not trying to be a bother, just checking in again to see if we can help with yo…" at bounding box center [405, 258] width 329 height 37
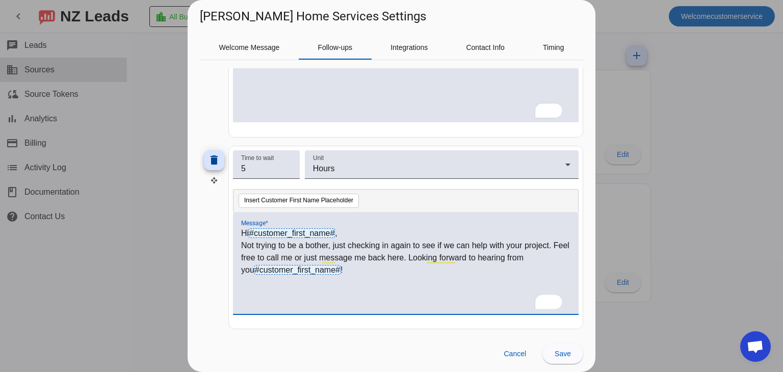
click at [394, 261] on p "Not trying to be a bother, just checking in again to see if we can help with yo…" at bounding box center [405, 258] width 329 height 37
click at [376, 269] on p "Not trying to be a bother, just checking in again to see if we can help with yo…" at bounding box center [405, 258] width 329 height 37
click at [571, 353] on span "Save" at bounding box center [563, 354] width 16 height 8
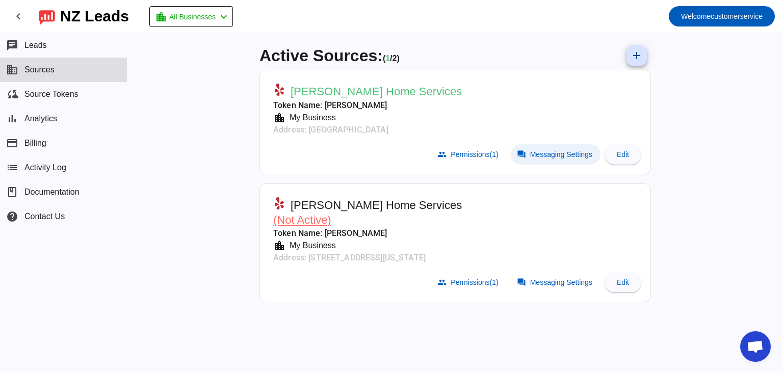
click at [557, 156] on span "Messaging Settings" at bounding box center [561, 154] width 62 height 8
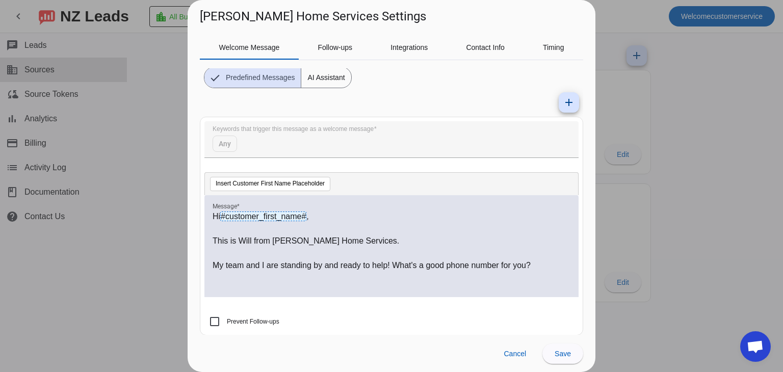
scroll to position [74, 0]
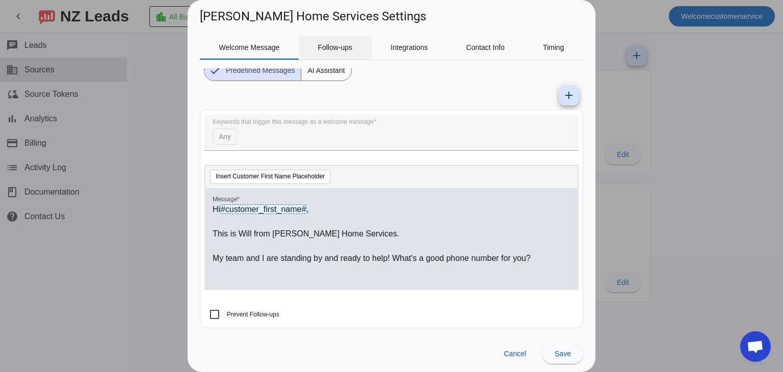
click at [335, 48] on span "Follow-ups" at bounding box center [335, 47] width 35 height 7
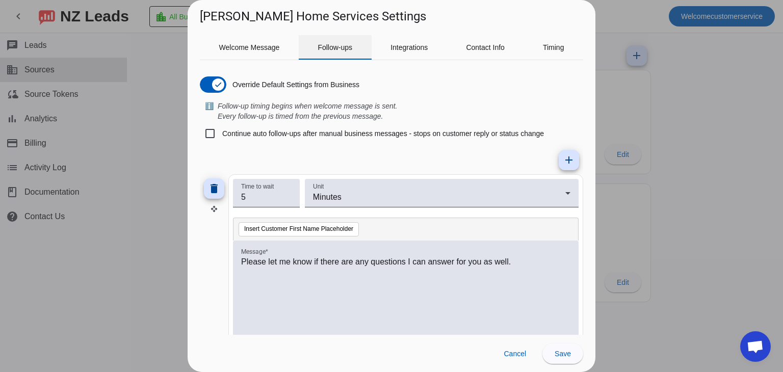
scroll to position [0, 0]
click at [249, 45] on span "Welcome Message" at bounding box center [249, 47] width 61 height 7
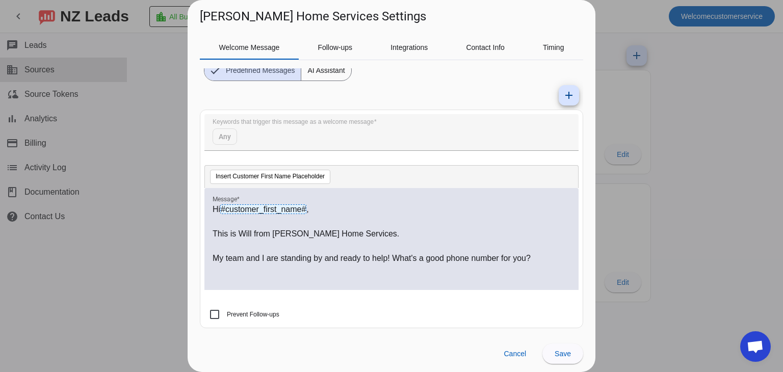
scroll to position [48, 0]
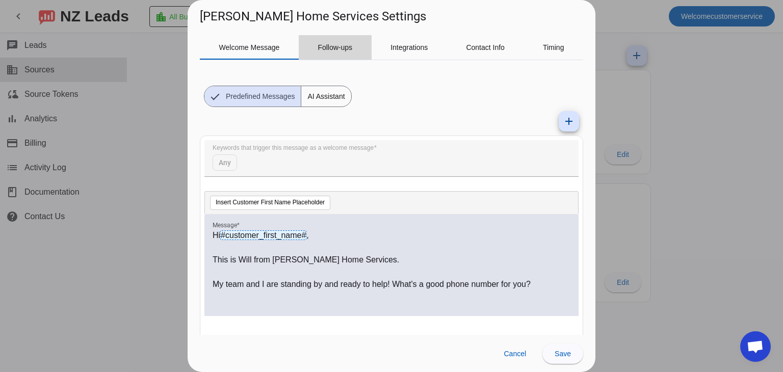
click at [338, 44] on span "Follow-ups" at bounding box center [335, 47] width 35 height 7
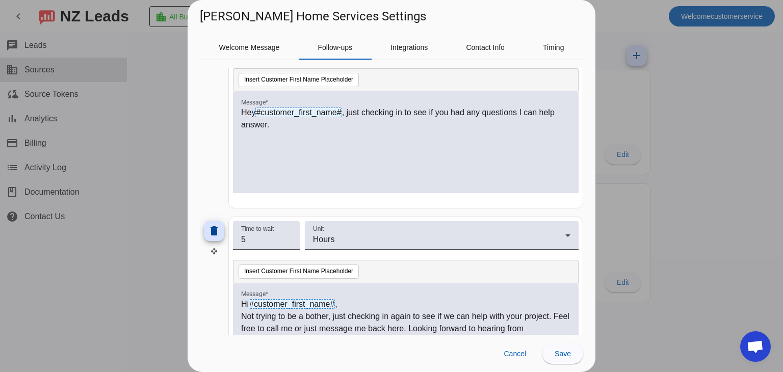
scroll to position [795, 0]
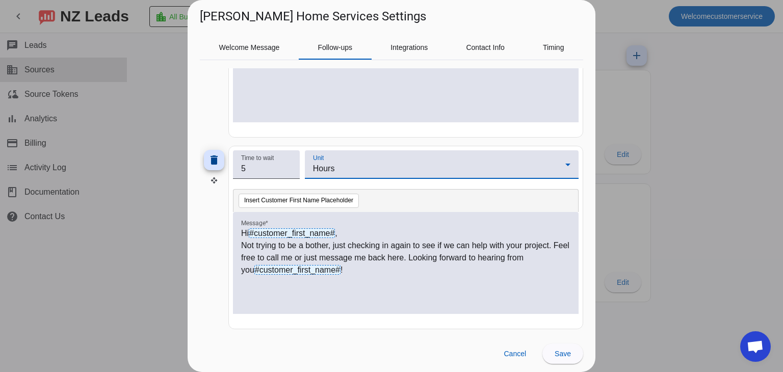
click at [428, 170] on div "Hours" at bounding box center [439, 169] width 252 height 12
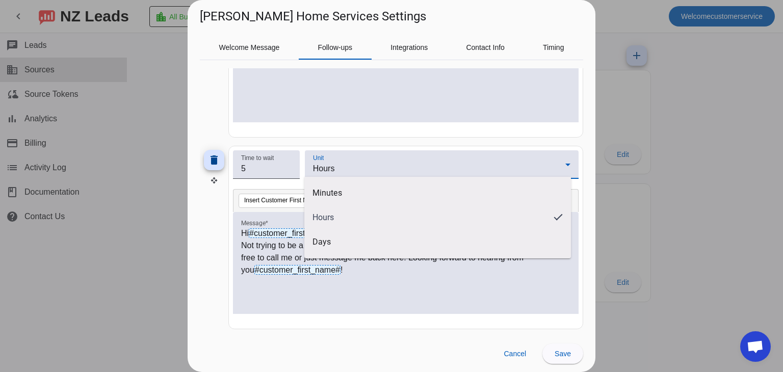
click at [399, 127] on div at bounding box center [391, 186] width 783 height 372
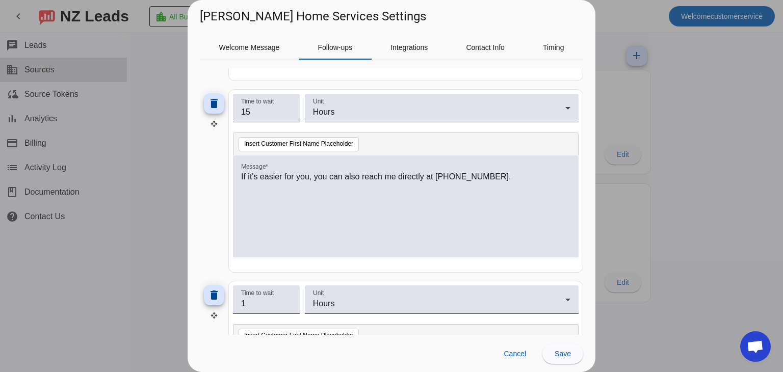
scroll to position [279, 0]
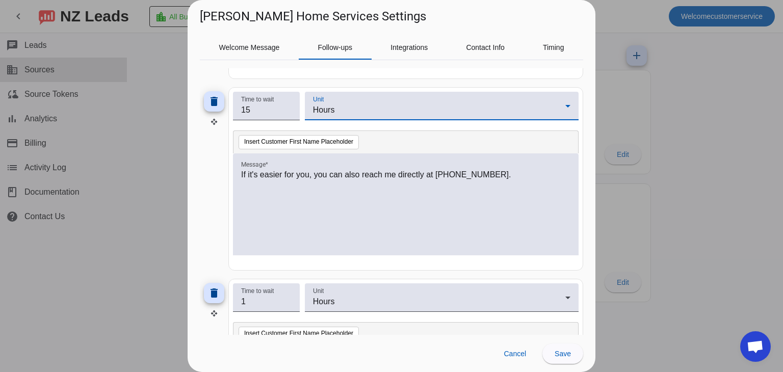
click at [385, 108] on div "Hours" at bounding box center [439, 110] width 252 height 12
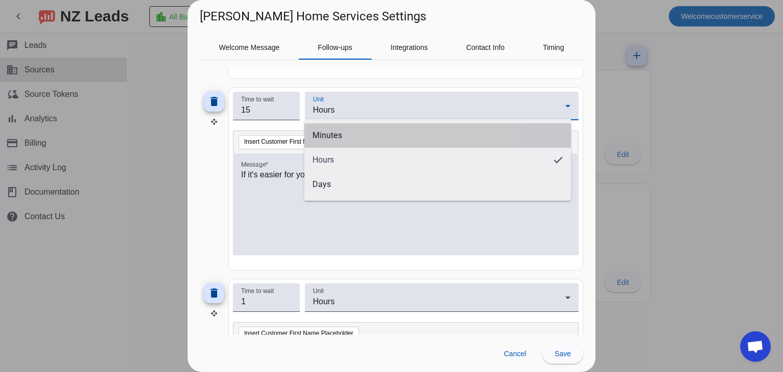
click at [354, 135] on mat-option "Minutes" at bounding box center [437, 135] width 267 height 24
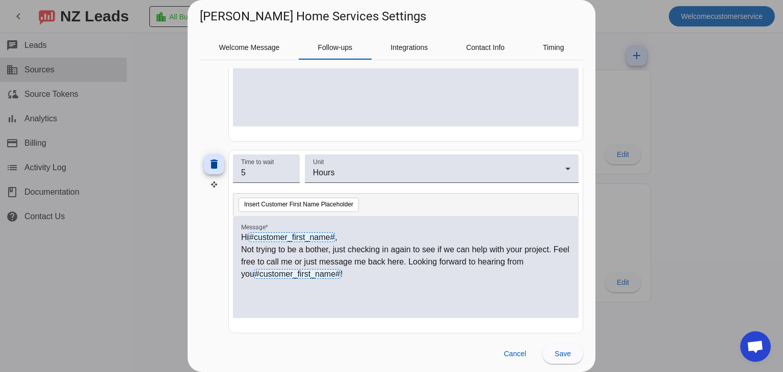
scroll to position [795, 0]
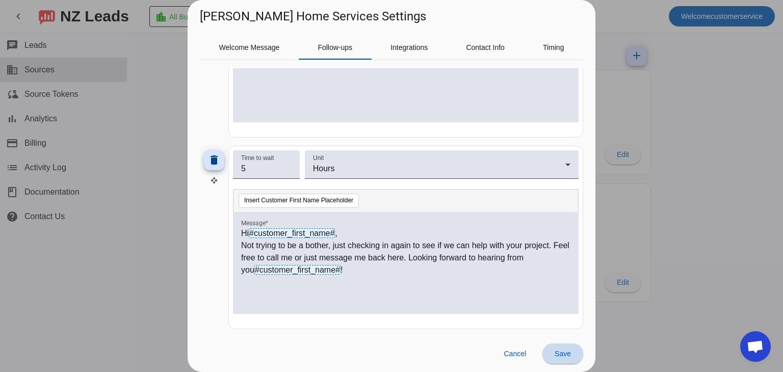
click at [568, 358] on span at bounding box center [563, 354] width 41 height 24
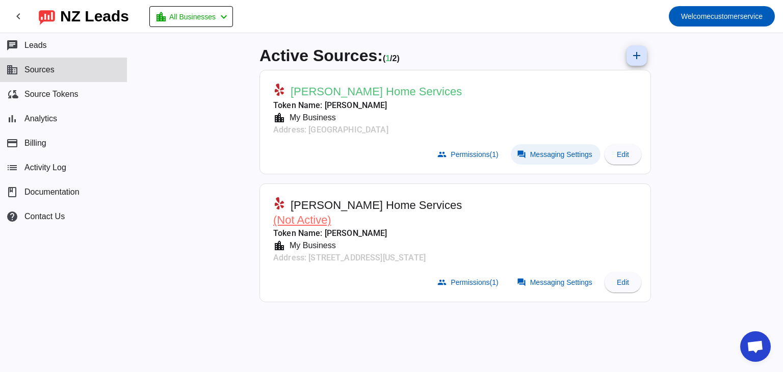
click at [575, 157] on span "Messaging Settings" at bounding box center [561, 154] width 62 height 8
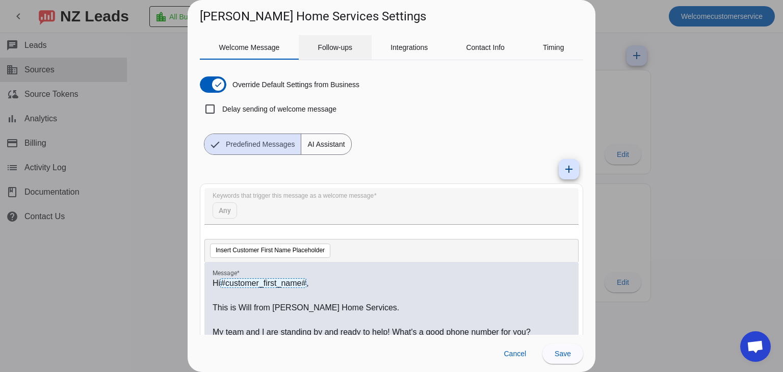
click at [332, 47] on span "Follow-ups" at bounding box center [335, 47] width 35 height 7
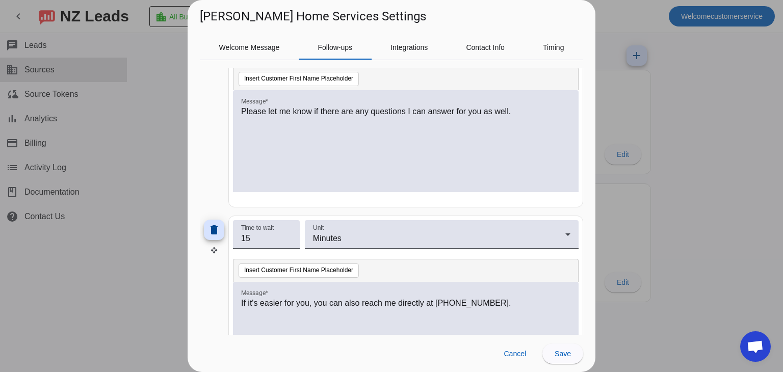
scroll to position [0, 0]
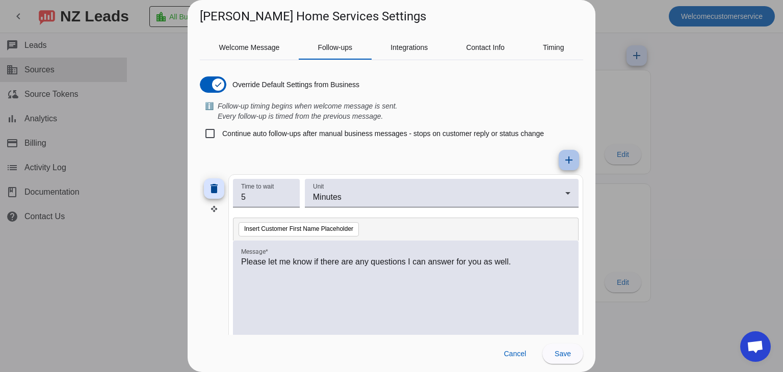
click at [569, 154] on span at bounding box center [569, 160] width 24 height 24
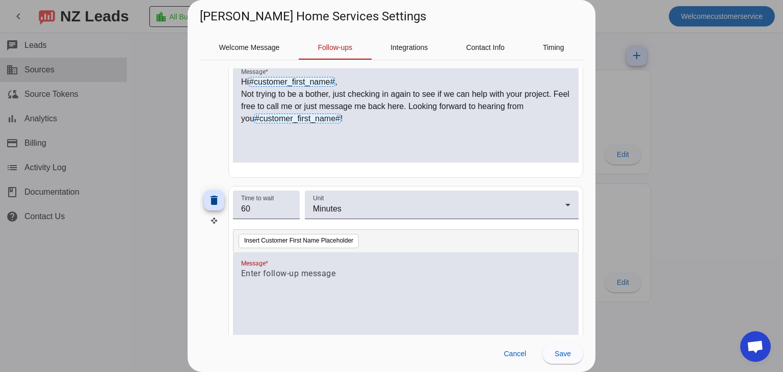
scroll to position [986, 0]
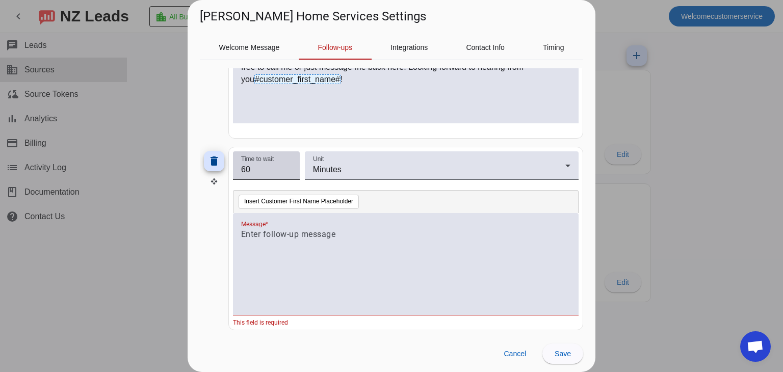
click at [265, 166] on input "60" at bounding box center [266, 170] width 50 height 12
type input "6"
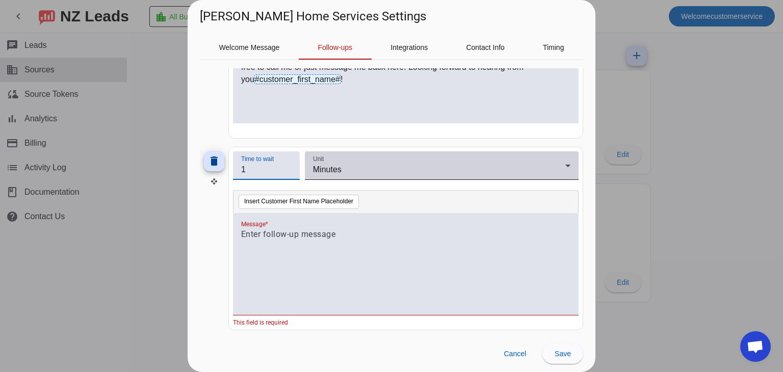
type input "1"
click at [387, 170] on div "Minutes" at bounding box center [439, 170] width 252 height 12
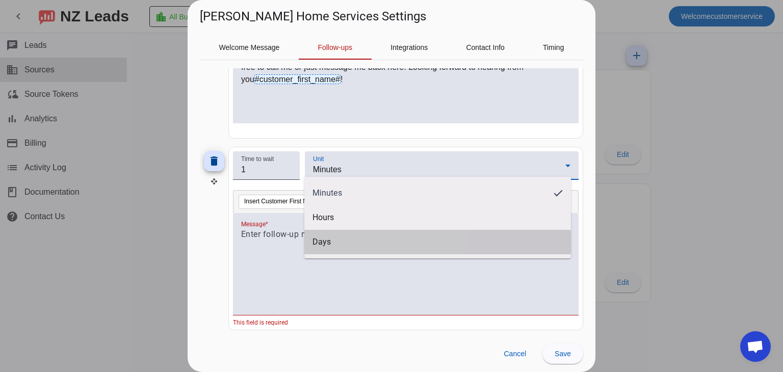
click at [324, 249] on mat-option "Days" at bounding box center [437, 242] width 267 height 24
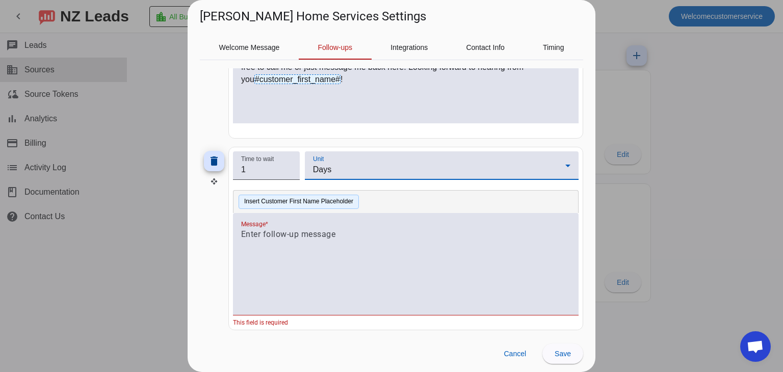
click at [302, 196] on button "Insert Customer First Name Placeholder" at bounding box center [299, 202] width 120 height 14
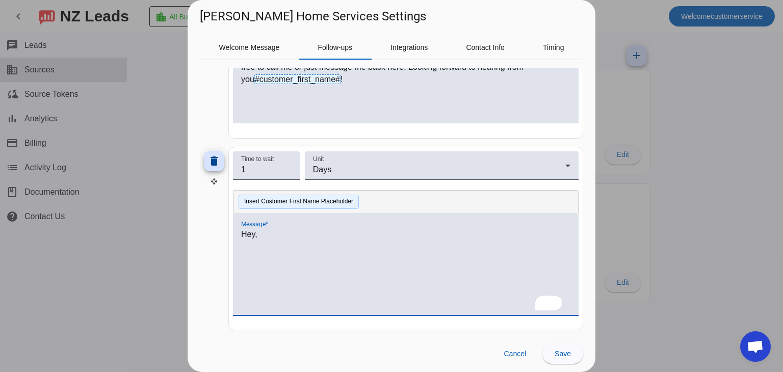
click at [315, 196] on button "Insert Customer First Name Placeholder" at bounding box center [299, 202] width 120 height 14
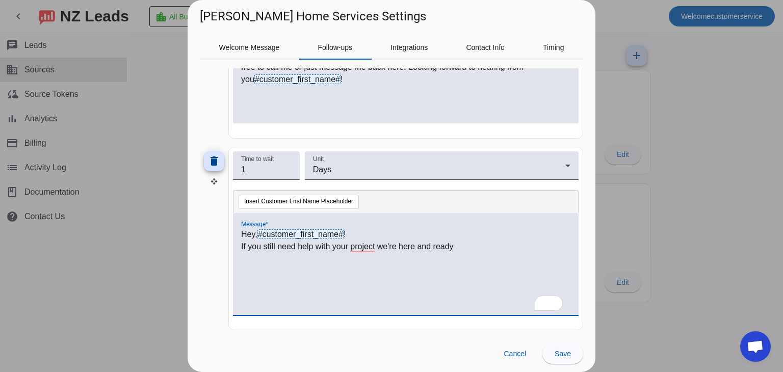
drag, startPoint x: 399, startPoint y: 242, endPoint x: 502, endPoint y: 243, distance: 103.0
click at [502, 243] on p "If you still need help with your project we're here and ready" at bounding box center [405, 247] width 329 height 12
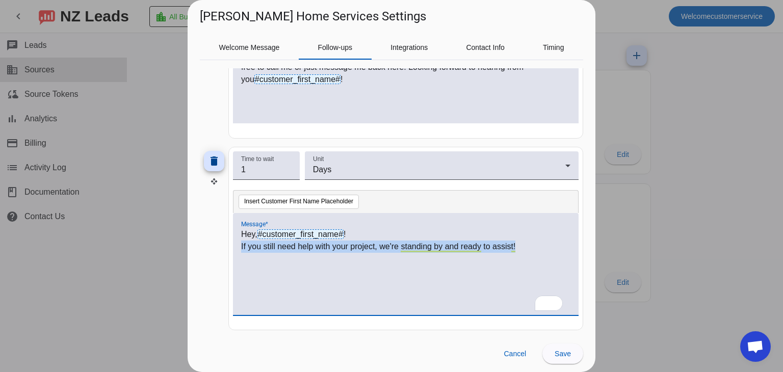
drag, startPoint x: 520, startPoint y: 245, endPoint x: 239, endPoint y: 256, distance: 281.2
click at [239, 256] on div "Hey, #customer_first_name# ! If you still need help with your project, we're st…" at bounding box center [406, 264] width 346 height 102
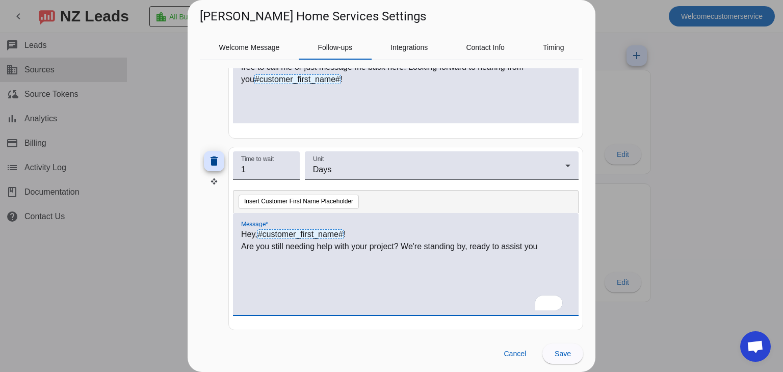
click at [557, 243] on p "Are you still needing help with your project? We're standing by, ready to assis…" at bounding box center [405, 247] width 329 height 12
click at [565, 361] on span at bounding box center [563, 354] width 41 height 24
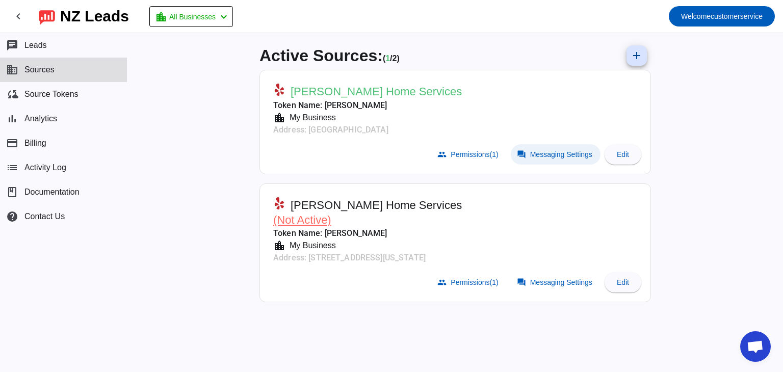
click at [539, 154] on span "Messaging Settings" at bounding box center [561, 154] width 62 height 8
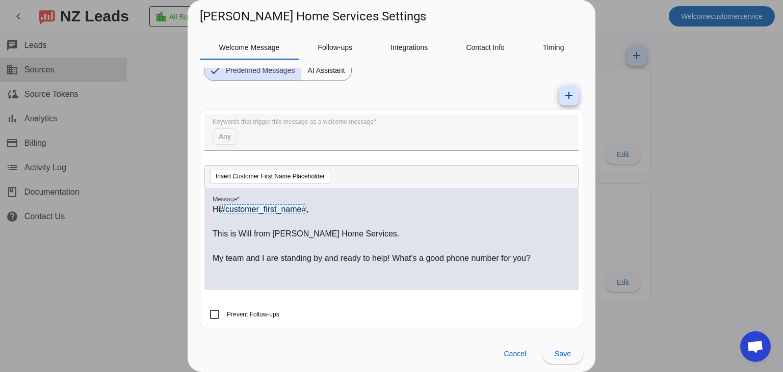
scroll to position [0, 0]
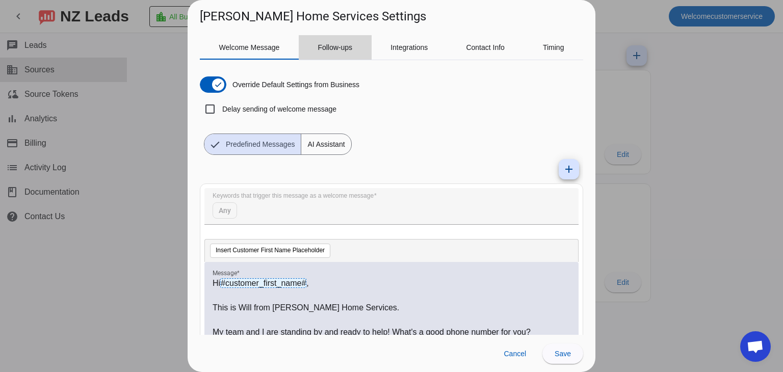
click at [345, 49] on span "Follow-ups" at bounding box center [335, 47] width 35 height 7
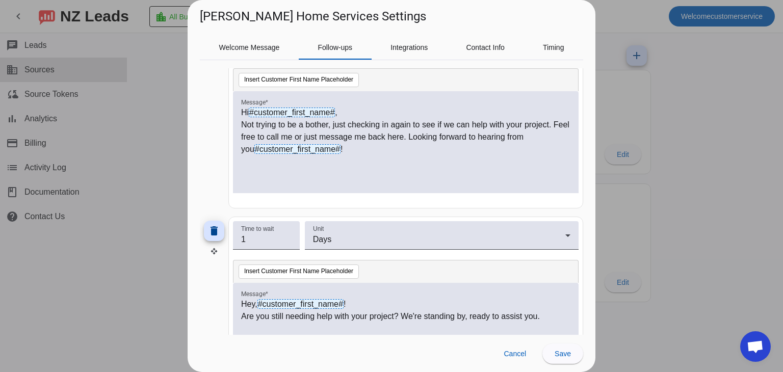
scroll to position [986, 0]
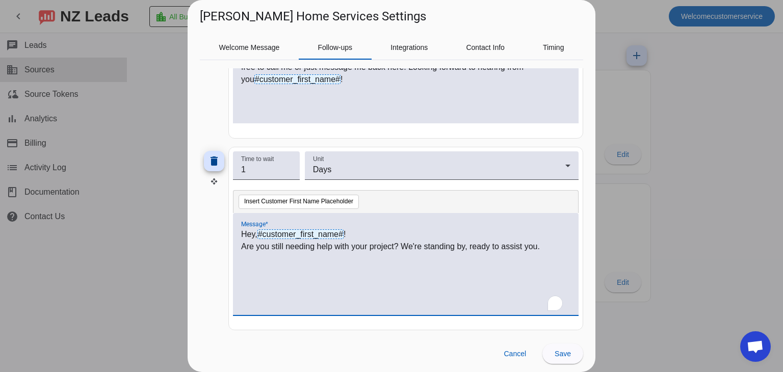
click at [423, 245] on p "Are you still needing help with your project? We're standing by, ready to assis…" at bounding box center [405, 247] width 329 height 12
click at [545, 243] on p "Are you still needing help with your project? We're standing by, ready to assis…" at bounding box center [405, 247] width 329 height 12
click at [564, 353] on span "Save" at bounding box center [563, 354] width 16 height 8
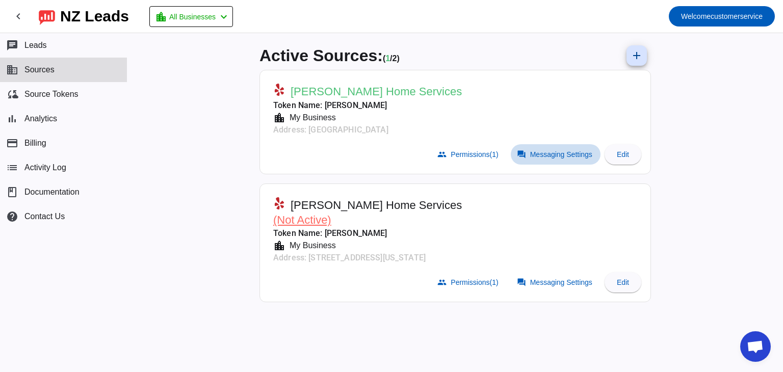
click at [564, 145] on span at bounding box center [556, 154] width 90 height 20
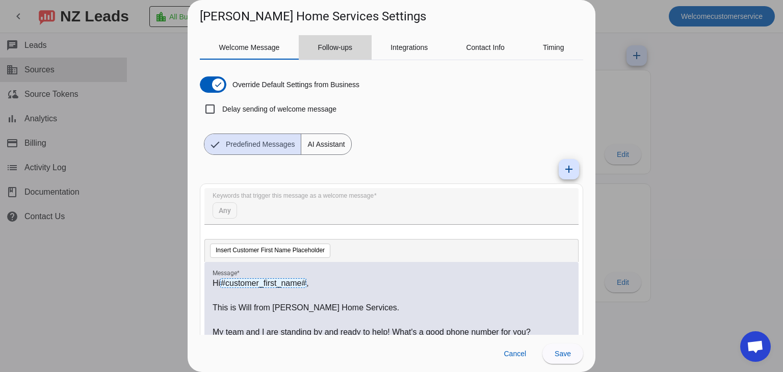
click at [337, 50] on span "Follow-ups" at bounding box center [335, 47] width 35 height 7
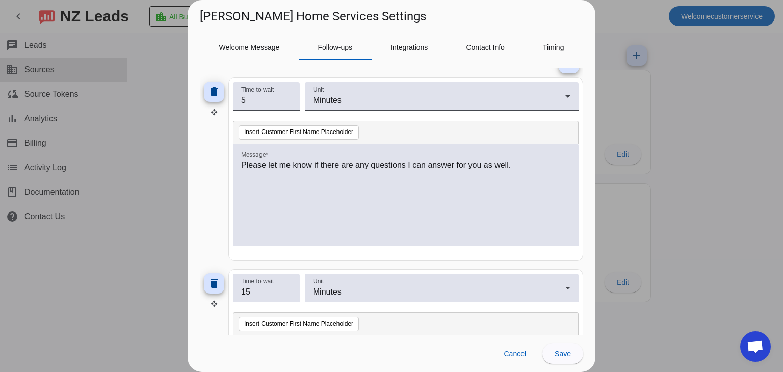
scroll to position [0, 0]
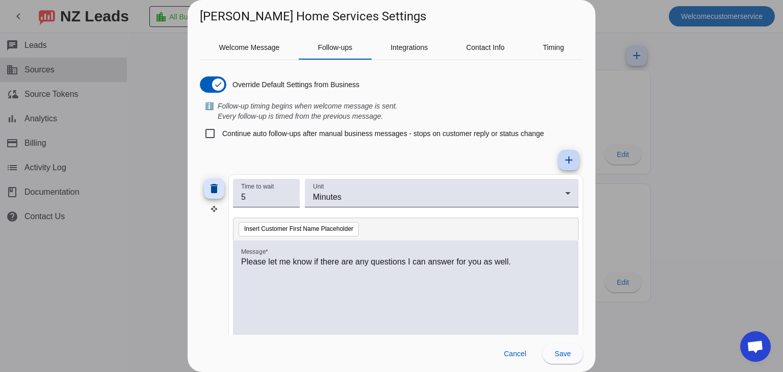
click at [567, 158] on span at bounding box center [569, 160] width 24 height 24
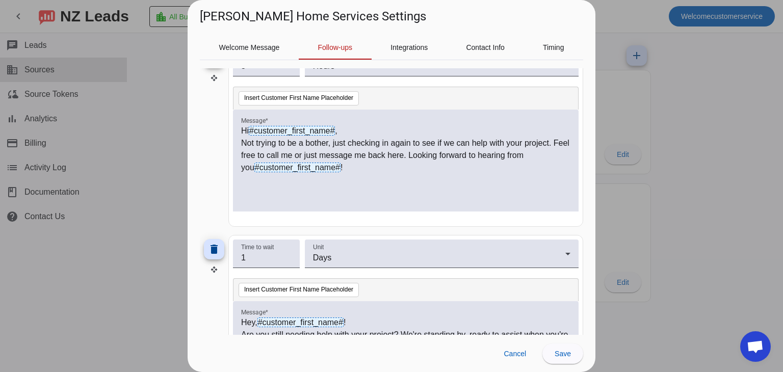
scroll to position [1177, 0]
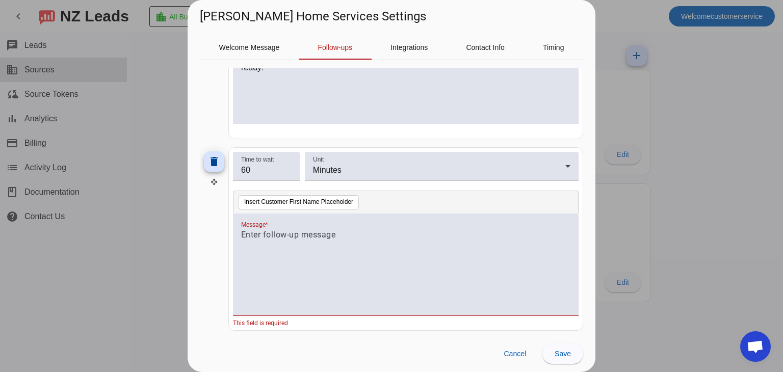
click at [351, 229] on p at bounding box center [405, 235] width 329 height 12
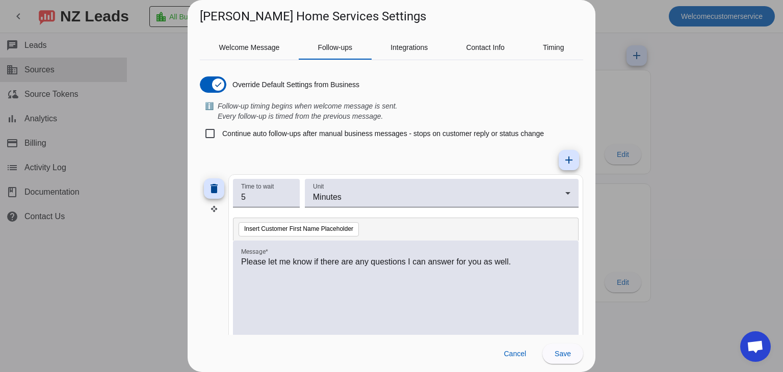
scroll to position [0, 0]
click at [254, 48] on span "Welcome Message" at bounding box center [249, 47] width 61 height 7
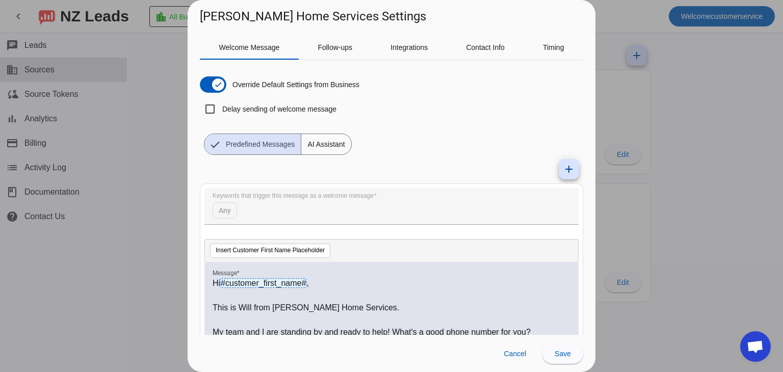
click at [367, 298] on p at bounding box center [392, 296] width 358 height 12
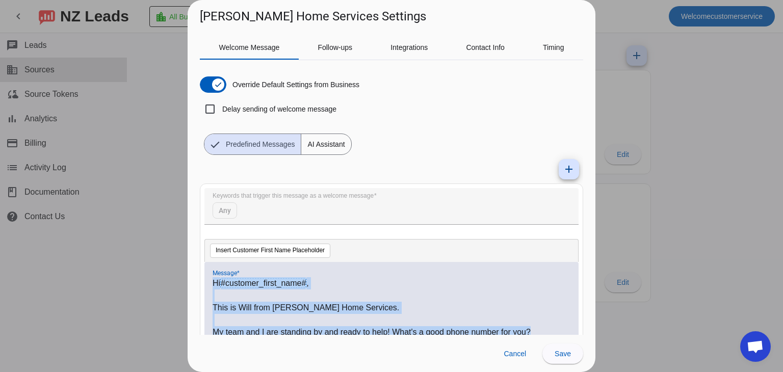
copy div "Hi #customer_first_name# , This is Will from [PERSON_NAME] Home Services. My te…"
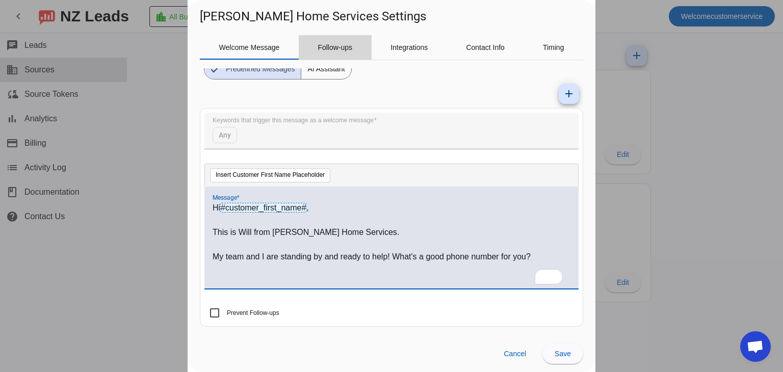
click at [337, 41] on span "Follow-ups" at bounding box center [335, 47] width 35 height 24
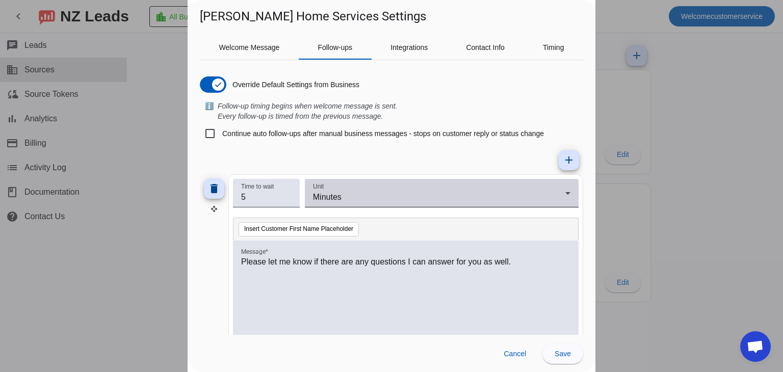
scroll to position [0, 0]
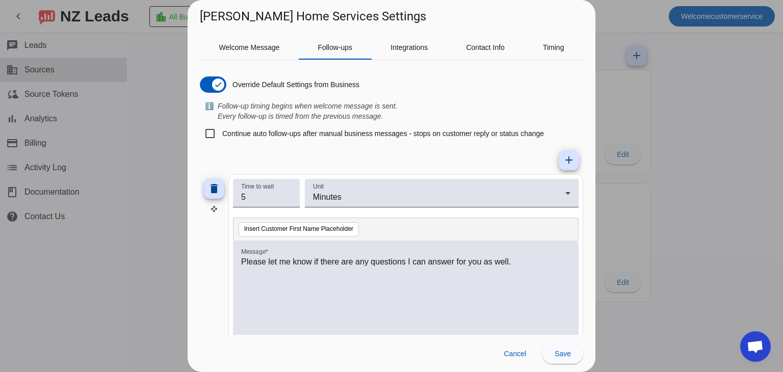
click at [328, 261] on p "Please let me know if there are any questions I can answer for you as well." at bounding box center [405, 262] width 329 height 12
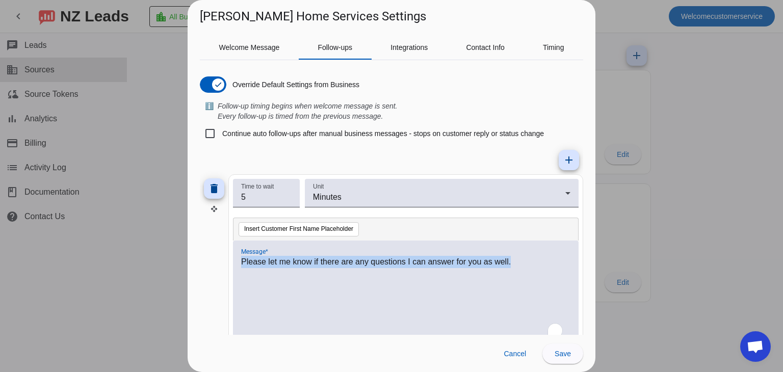
click at [328, 261] on p "Please let me know if there are any questions I can answer for you as well." at bounding box center [405, 262] width 329 height 12
copy p "Please let me know if there are any questions I can answer for you as well."
click at [398, 281] on div "Please let me know if there are any questions I can answer for you as well." at bounding box center [405, 297] width 329 height 83
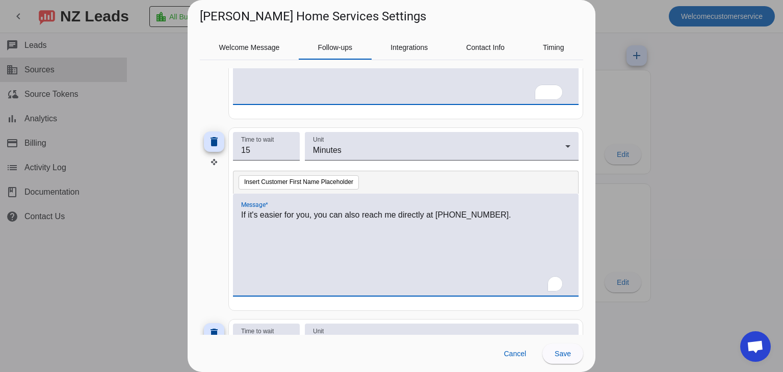
click at [506, 213] on p "If it's easier for you, you can also reach me directly at 602-805-8204." at bounding box center [405, 215] width 329 height 12
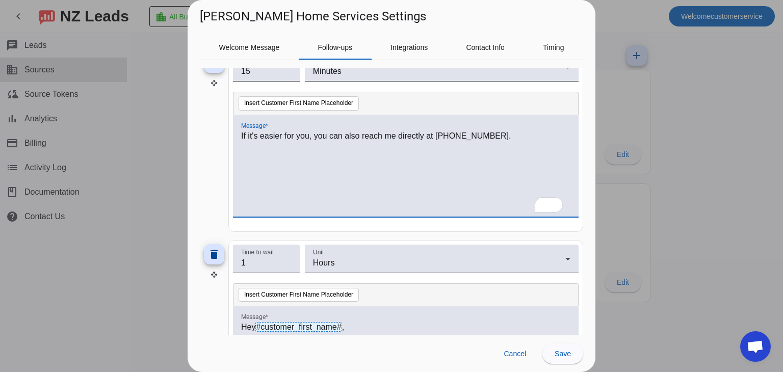
scroll to position [338, 0]
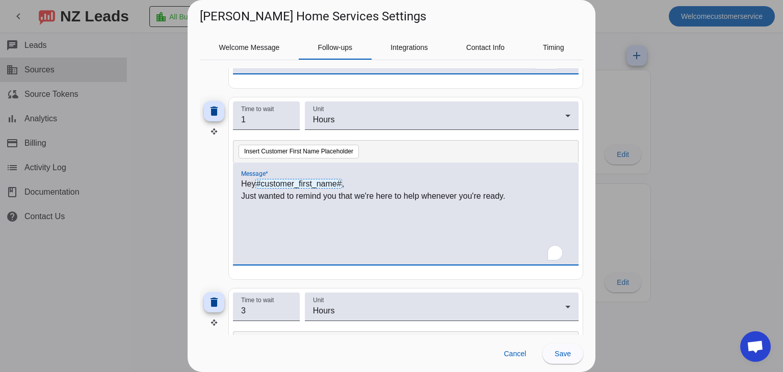
click at [375, 191] on p "Just wanted to remind you that we're here to help whenever you're ready." at bounding box center [405, 196] width 329 height 12
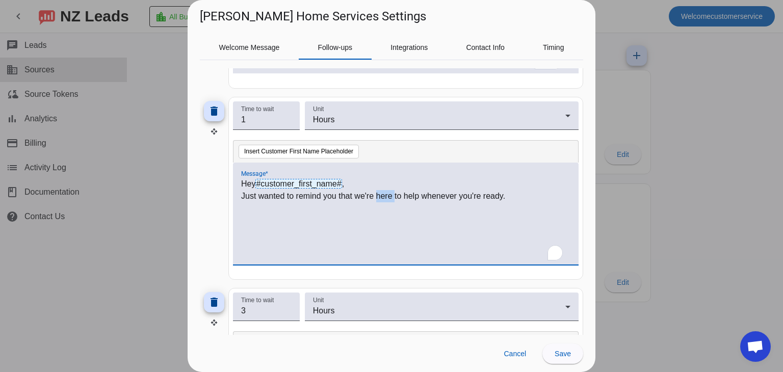
click at [375, 191] on p "Just wanted to remind you that we're here to help whenever you're ready." at bounding box center [405, 196] width 329 height 12
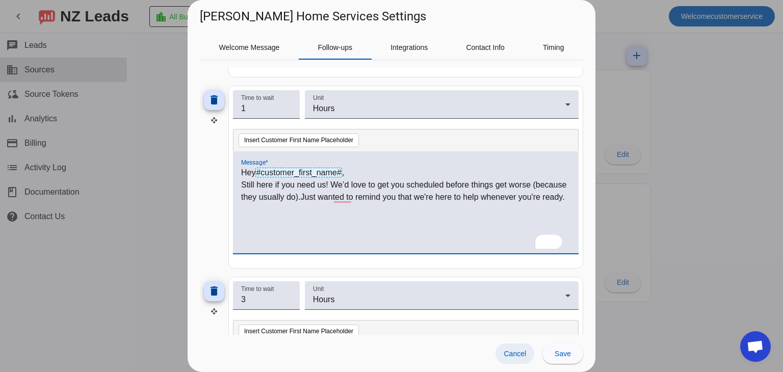
click at [514, 351] on span "Cancel" at bounding box center [515, 354] width 22 height 8
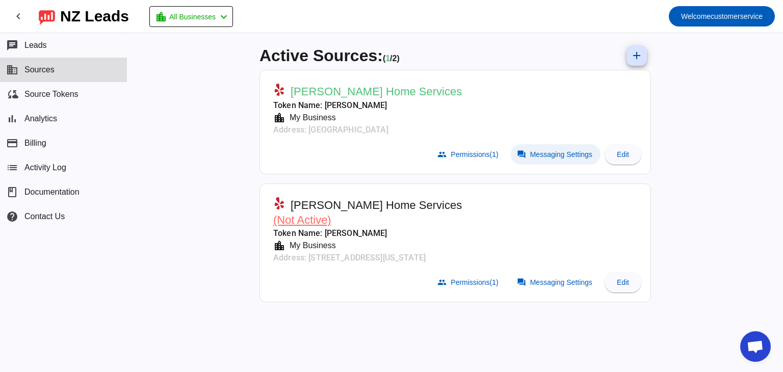
click at [545, 150] on span "Messaging Settings" at bounding box center [561, 154] width 62 height 8
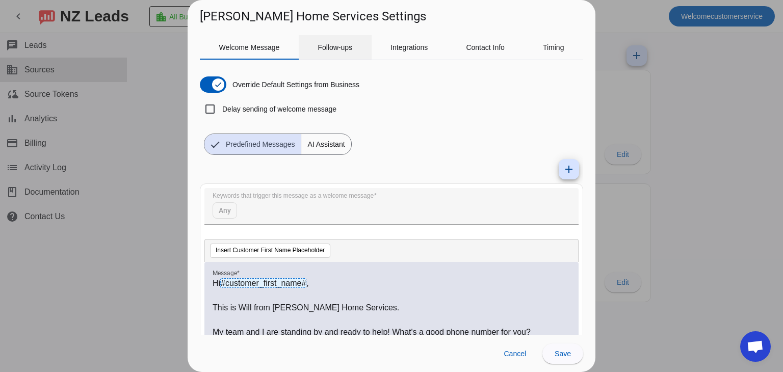
click at [333, 49] on span "Follow-ups" at bounding box center [335, 47] width 35 height 7
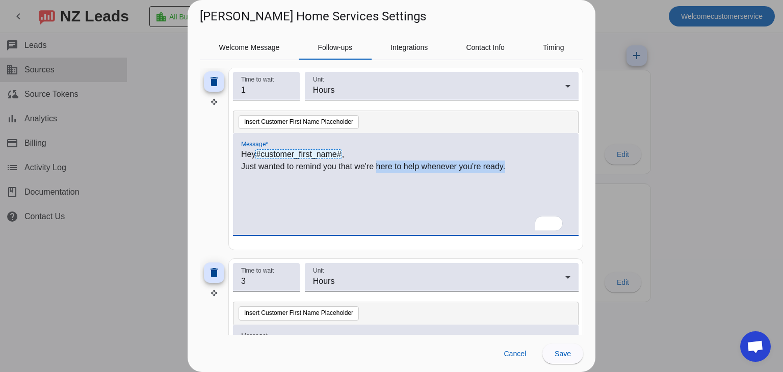
drag, startPoint x: 377, startPoint y: 166, endPoint x: 510, endPoint y: 163, distance: 132.6
click at [510, 163] on p "Just wanted to remind you that we're here to help whenever you're ready." at bounding box center [405, 167] width 329 height 12
paste div "To enrich screen reader interactions, please activate Accessibility in Grammarl…"
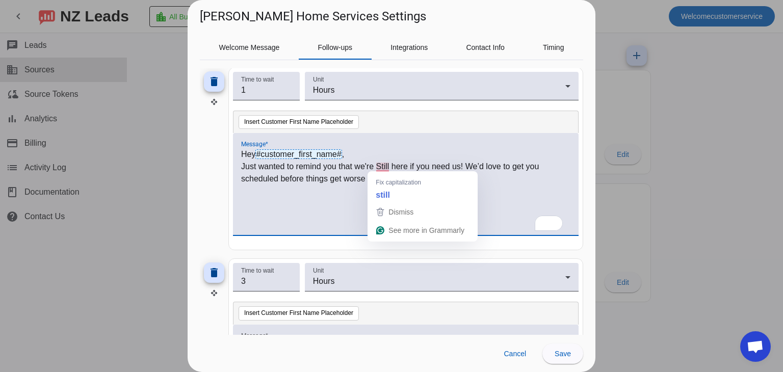
click at [380, 166] on p "Just wanted to remind you that we're Still here if you need us! We’d love to ge…" at bounding box center [405, 173] width 329 height 24
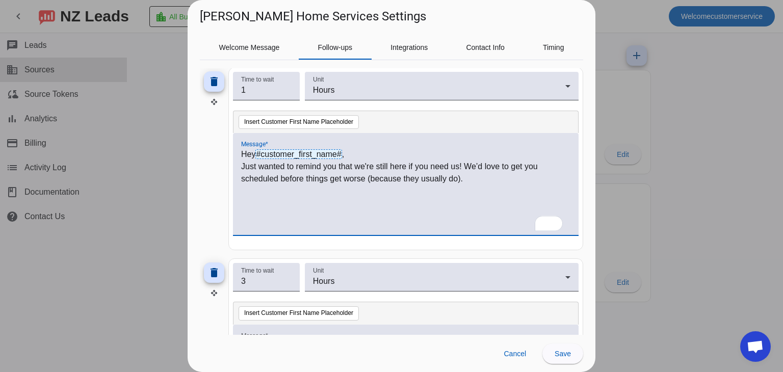
click at [494, 178] on p "Just wanted to remind you that we're still here if you need us! We’d love to ge…" at bounding box center [405, 173] width 329 height 24
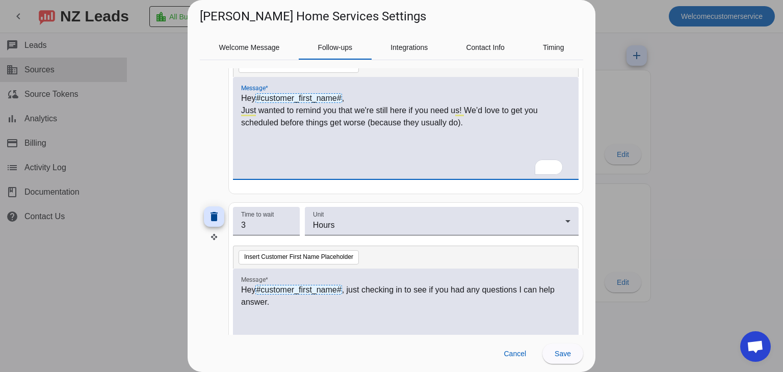
scroll to position [548, 0]
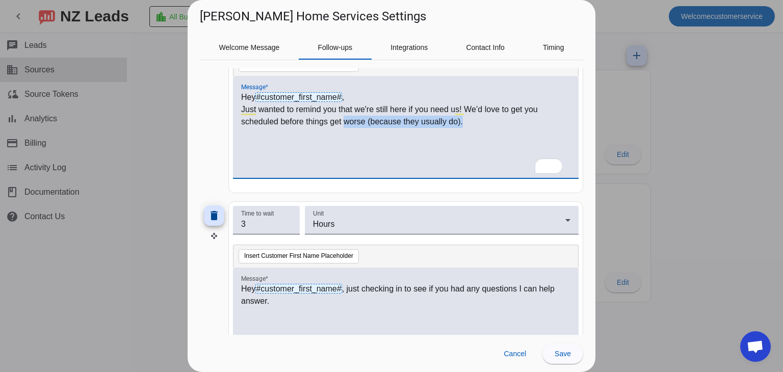
drag, startPoint x: 471, startPoint y: 123, endPoint x: 346, endPoint y: 127, distance: 125.5
click at [346, 127] on div "Hey #customer_first_name# , Just wanted to remind you that we're still here if …" at bounding box center [405, 132] width 329 height 83
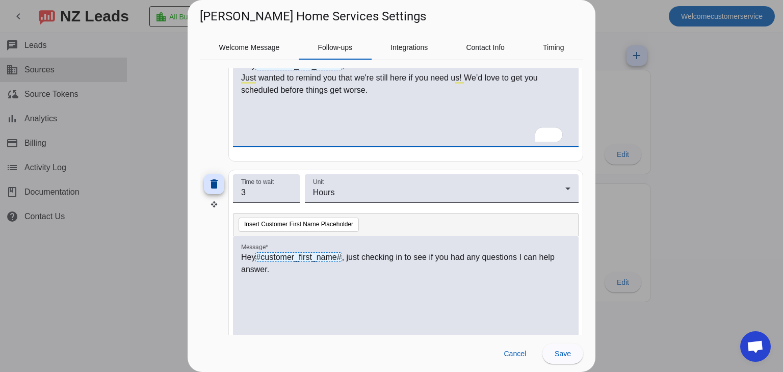
scroll to position [593, 0]
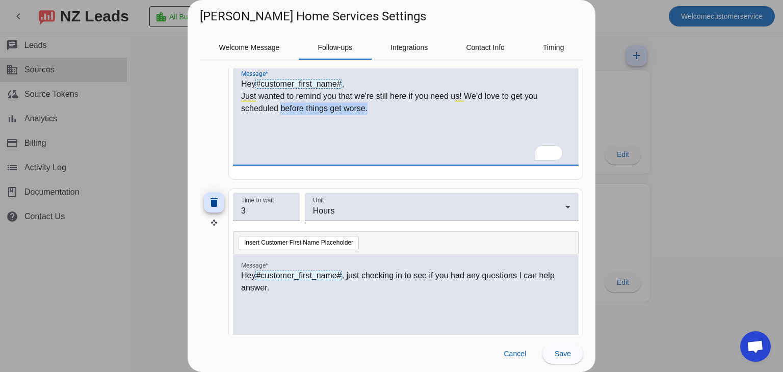
drag, startPoint x: 386, startPoint y: 110, endPoint x: 281, endPoint y: 107, distance: 105.1
click at [281, 107] on p "Just wanted to remind you that we're still here if you need us! We’d love to ge…" at bounding box center [405, 102] width 329 height 24
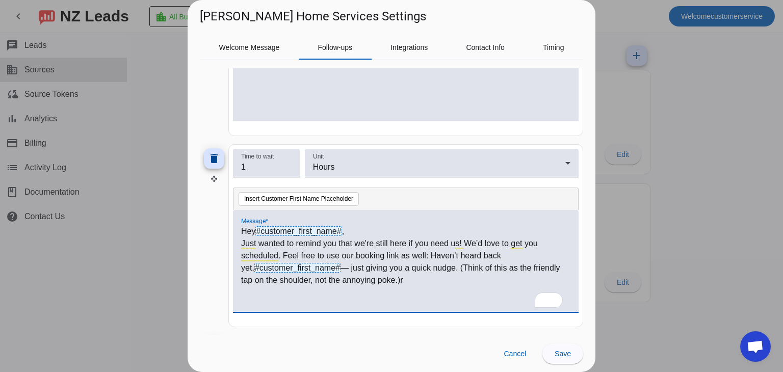
scroll to position [413, 0]
drag, startPoint x: 432, startPoint y: 255, endPoint x: 459, endPoint y: 298, distance: 51.3
click at [459, 298] on div "Hey #customer_first_name# , Just wanted to remind you that we're still here if …" at bounding box center [405, 267] width 329 height 83
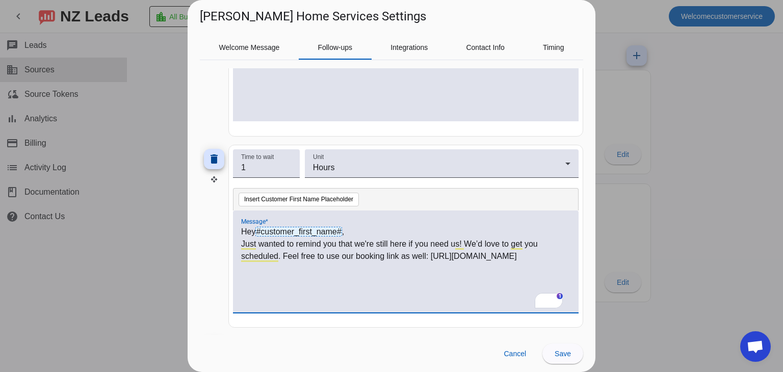
drag, startPoint x: 502, startPoint y: 267, endPoint x: 240, endPoint y: 272, distance: 262.2
click at [240, 272] on div "Hey #customer_first_name# , Just wanted to remind you that we're still here if …" at bounding box center [406, 262] width 346 height 102
click at [504, 275] on div "Hey #customer_first_name# , Just wanted to remind you that we're still here if …" at bounding box center [405, 267] width 329 height 83
click at [562, 350] on span "Save" at bounding box center [563, 354] width 16 height 8
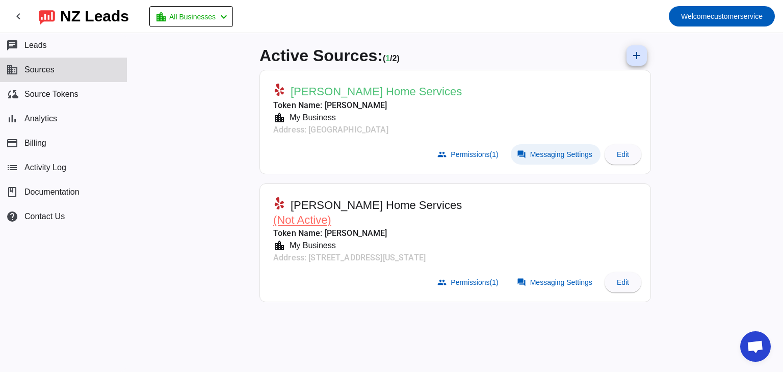
click at [551, 155] on span "Messaging Settings" at bounding box center [561, 154] width 62 height 8
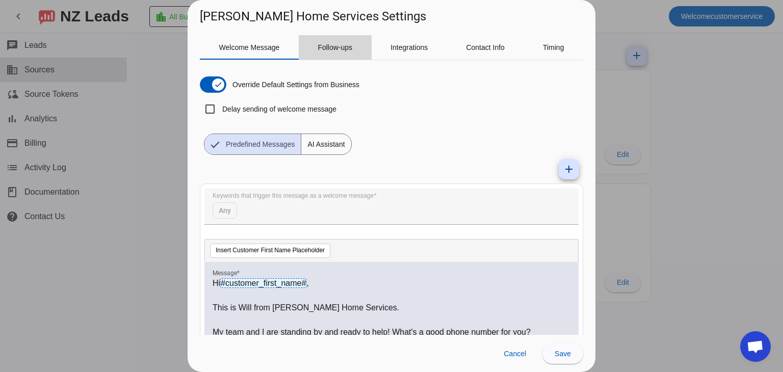
click at [338, 44] on span "Follow-ups" at bounding box center [335, 47] width 35 height 7
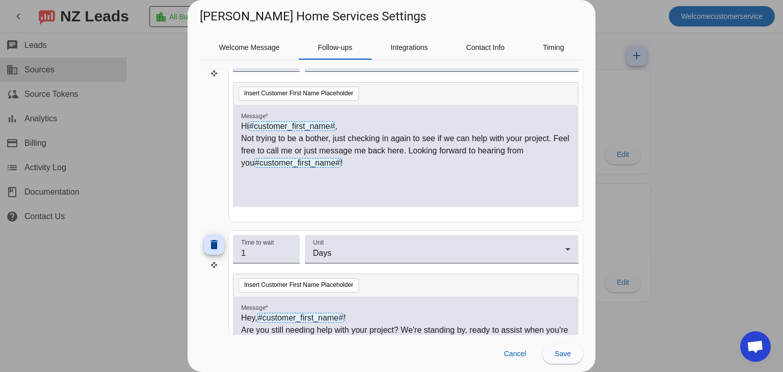
scroll to position [903, 0]
click at [282, 249] on input "1" at bounding box center [266, 253] width 50 height 12
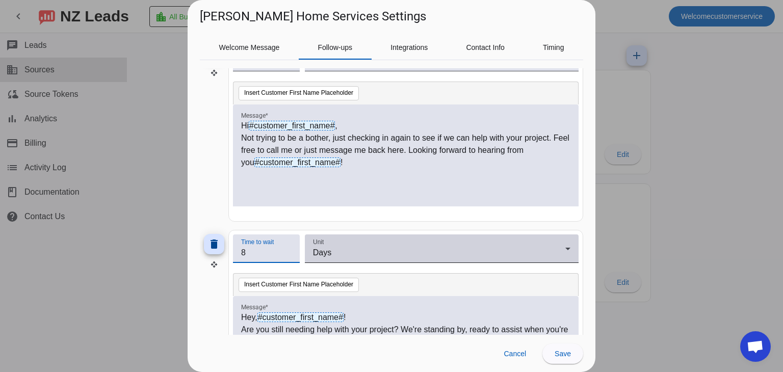
type input "8"
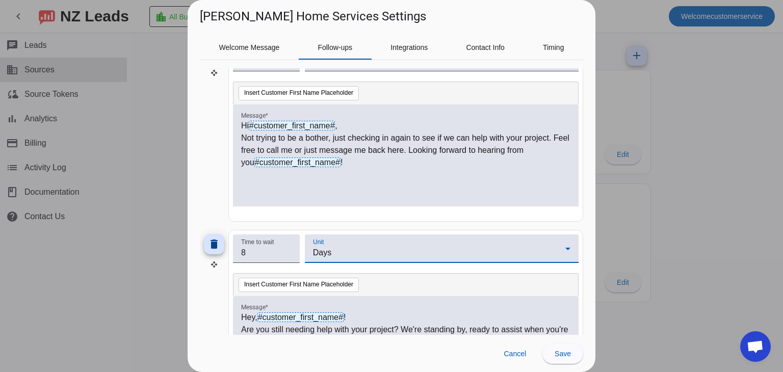
click at [371, 250] on div "Days" at bounding box center [439, 253] width 252 height 12
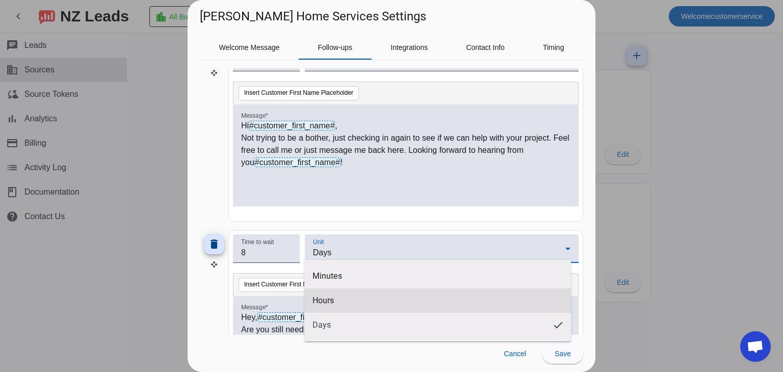
click at [330, 297] on span "Hours" at bounding box center [323, 301] width 21 height 10
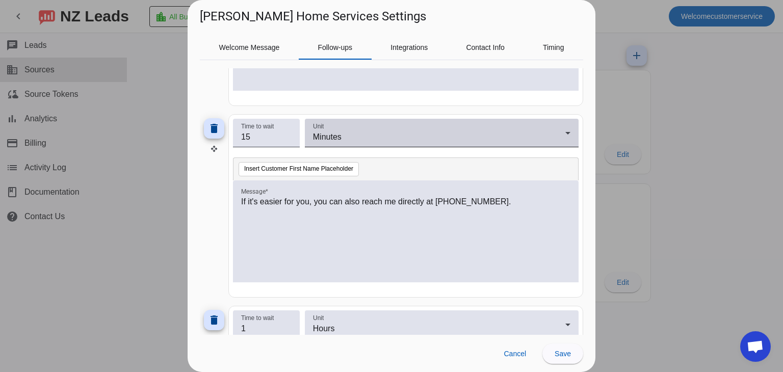
scroll to position [0, 0]
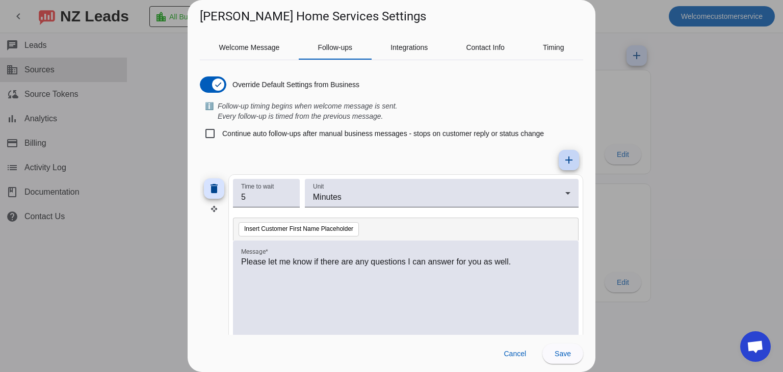
click at [565, 166] on span at bounding box center [569, 160] width 24 height 24
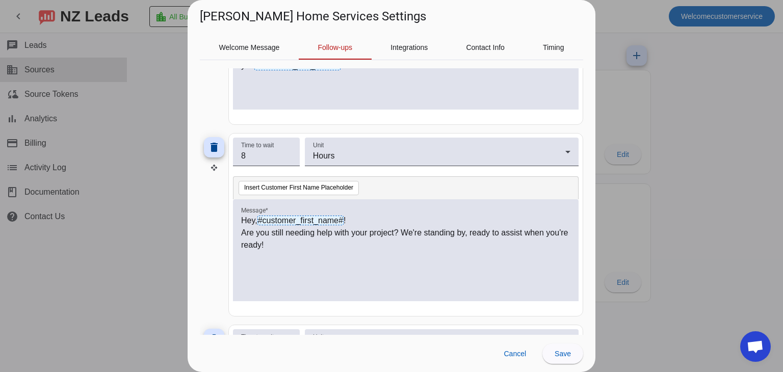
scroll to position [1177, 0]
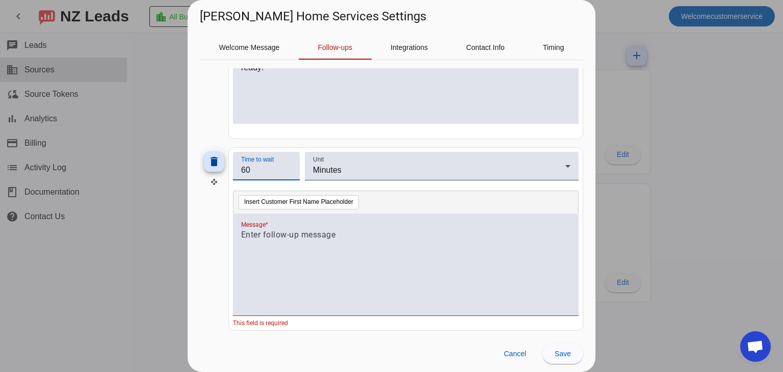
click at [270, 169] on input "60" at bounding box center [266, 170] width 50 height 12
type input "6"
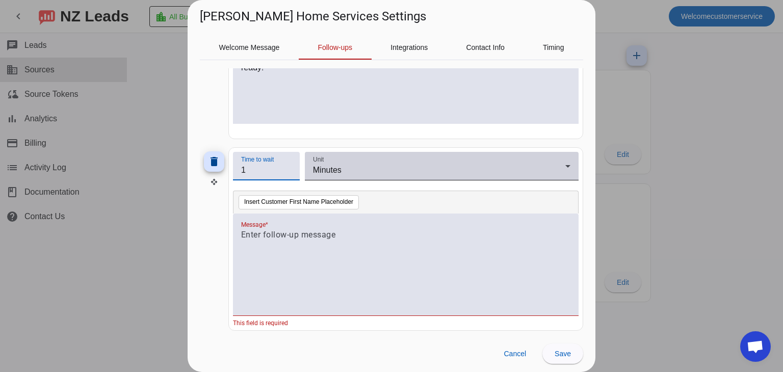
type input "1"
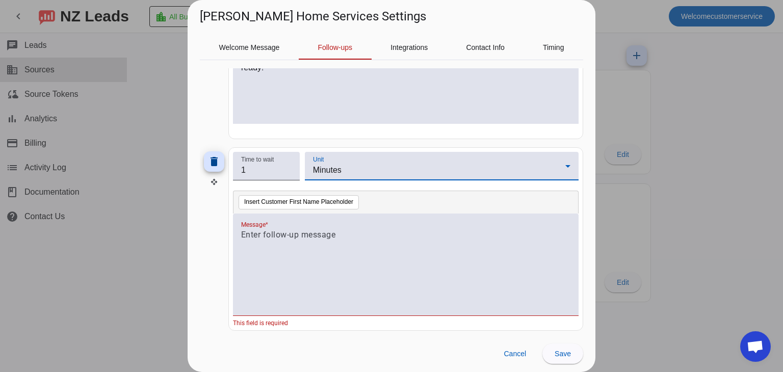
click at [394, 172] on div "Minutes" at bounding box center [439, 170] width 252 height 12
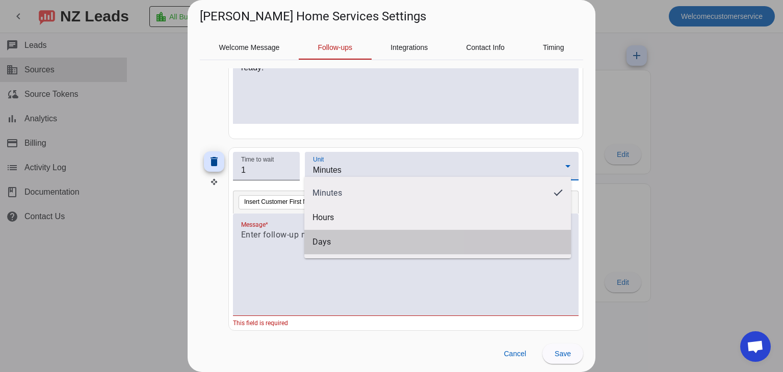
click at [324, 249] on mat-option "Days" at bounding box center [437, 242] width 267 height 24
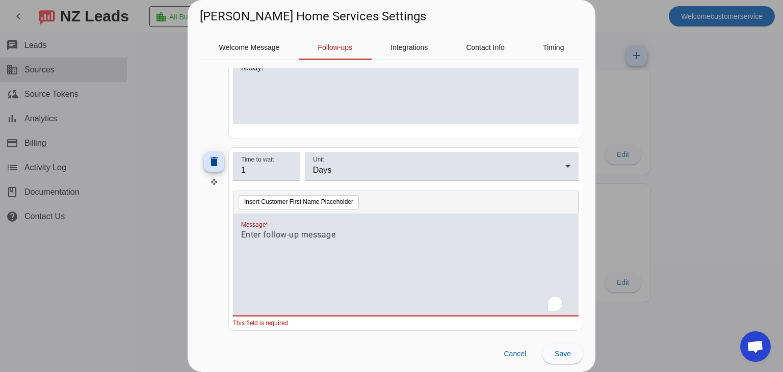
click at [280, 238] on div "To enrich screen reader interactions, please activate Accessibility in Grammarl…" at bounding box center [405, 270] width 329 height 83
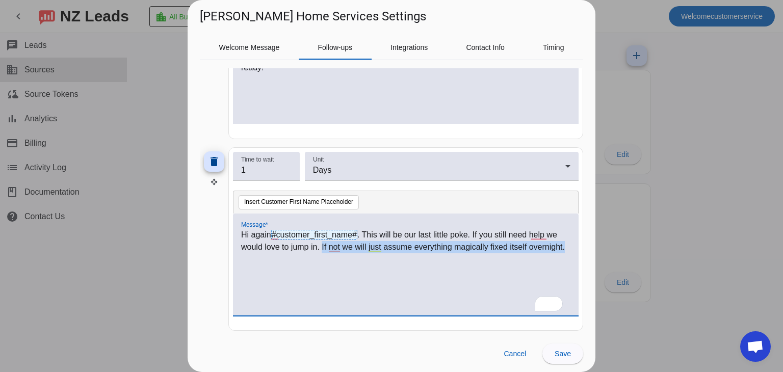
drag, startPoint x: 300, startPoint y: 257, endPoint x: 321, endPoint y: 245, distance: 24.0
click at [321, 245] on p "Hi again #customer_first_name# . This will be our last little poke. If you stil…" at bounding box center [405, 241] width 329 height 24
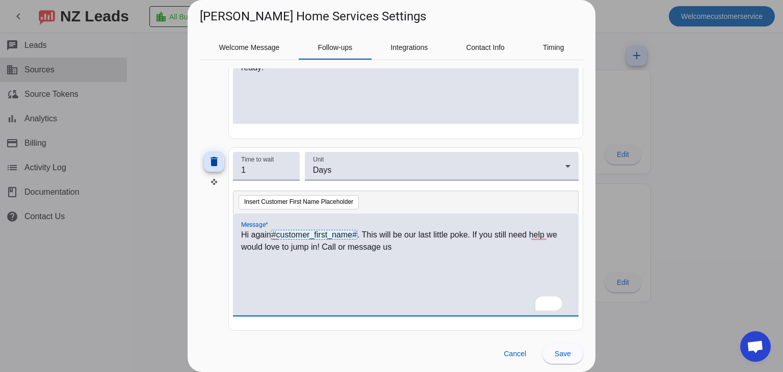
click at [336, 244] on p "Hi again #customer_first_name# . This will be our last little poke. If you stil…" at bounding box center [405, 241] width 329 height 24
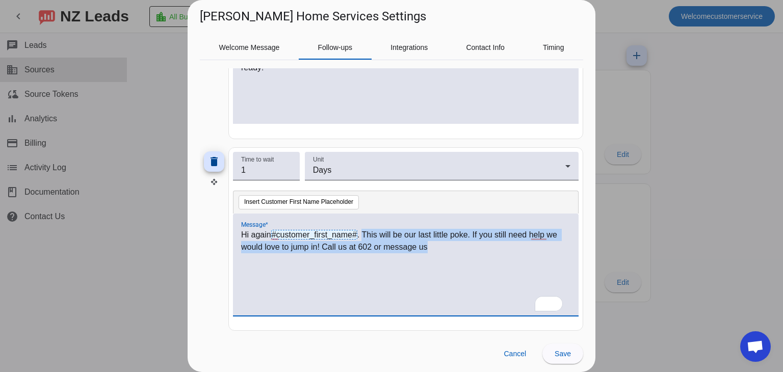
drag, startPoint x: 450, startPoint y: 242, endPoint x: 365, endPoint y: 231, distance: 85.8
click at [365, 231] on p "Hi again #customer_first_name# . This will be our last little poke. If you stil…" at bounding box center [405, 241] width 329 height 24
click at [443, 242] on p "Hi again #customer_first_name# . This will be our last little poke. If you stil…" at bounding box center [405, 241] width 329 height 24
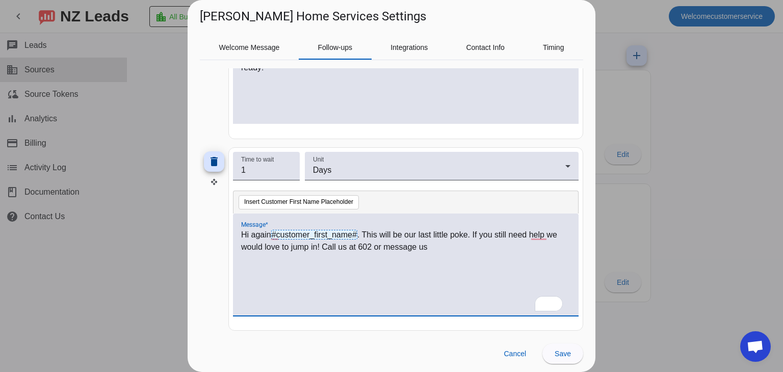
click at [373, 245] on p "Hi again #customer_first_name# . This will be our last little poke. If you stil…" at bounding box center [405, 241] width 329 height 24
click at [469, 244] on p "Hi again #customer_first_name# . This will be our last little poke. If you stil…" at bounding box center [405, 241] width 329 height 24
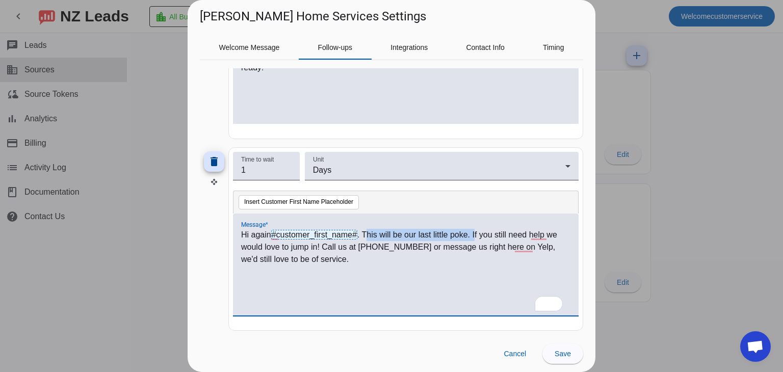
drag, startPoint x: 476, startPoint y: 231, endPoint x: 367, endPoint y: 232, distance: 109.2
click at [367, 232] on p "Hi again #customer_first_name# . This will be our last little poke. If you stil…" at bounding box center [405, 247] width 329 height 37
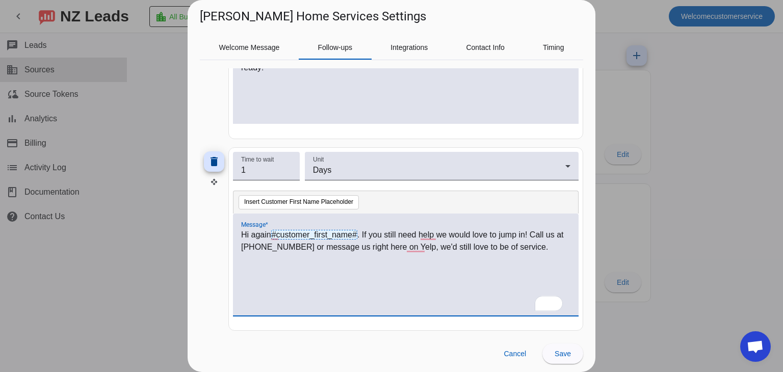
click at [538, 243] on p "Hi again #customer_first_name# . If you still need help we would love to jump i…" at bounding box center [405, 241] width 329 height 24
click at [559, 247] on p "Hi again #customer_first_name# . If you still need help, we would love to jump …" at bounding box center [405, 241] width 329 height 24
click at [562, 360] on span at bounding box center [563, 354] width 41 height 24
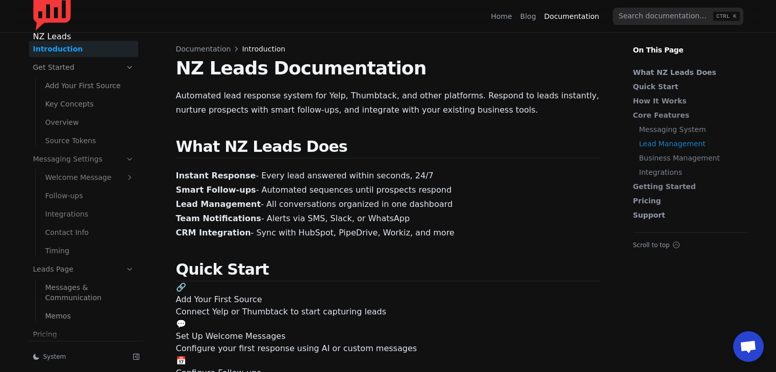
scroll to position [683, 0]
